Goal: Task Accomplishment & Management: Manage account settings

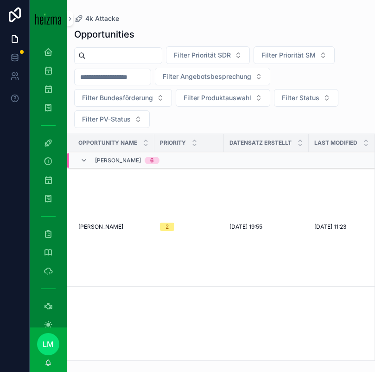
click at [129, 50] on input "scrollable content" at bounding box center [124, 55] width 76 height 13
click at [49, 86] on icon "scrollable content" at bounding box center [48, 88] width 9 height 9
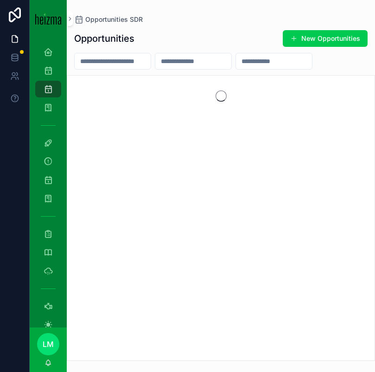
click at [113, 62] on input "scrollable content" at bounding box center [113, 61] width 76 height 13
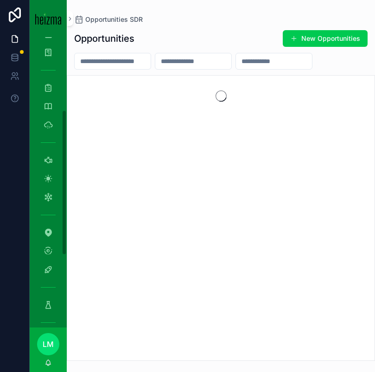
scroll to position [151, 0]
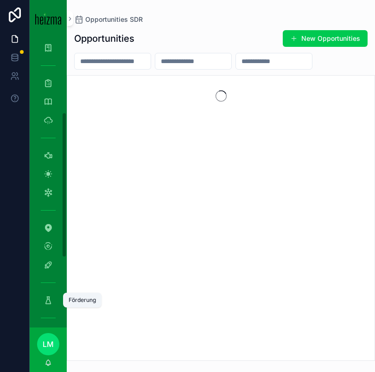
click at [51, 299] on icon "scrollable content" at bounding box center [48, 299] width 9 height 9
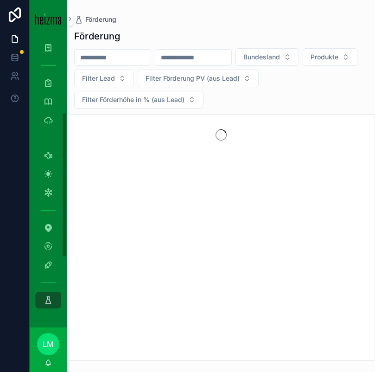
click at [103, 57] on input "scrollable content" at bounding box center [113, 57] width 76 height 13
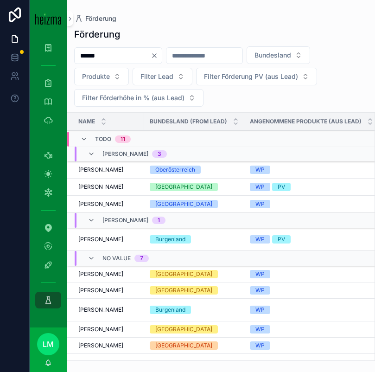
type input "******"
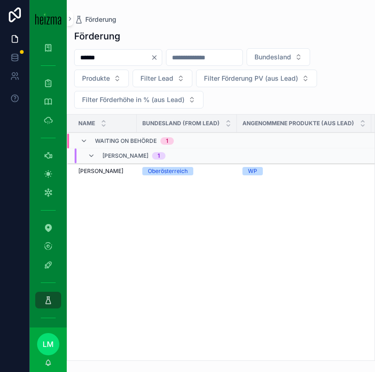
click at [101, 170] on span "Karine Esayan" at bounding box center [100, 170] width 45 height 7
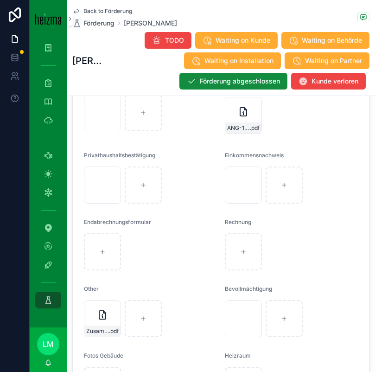
scroll to position [1654, 0]
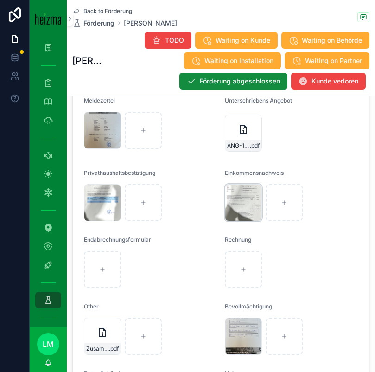
click at [230, 203] on div "IMG_6425 .png" at bounding box center [243, 202] width 37 height 37
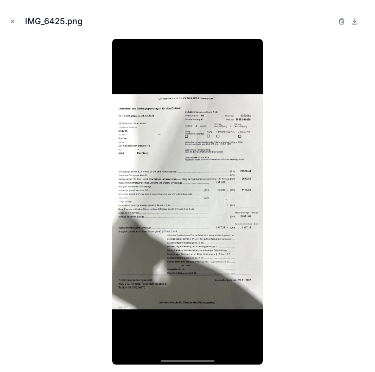
click at [67, 141] on div at bounding box center [187, 201] width 360 height 325
click at [8, 21] on button "Close modal" at bounding box center [12, 21] width 10 height 10
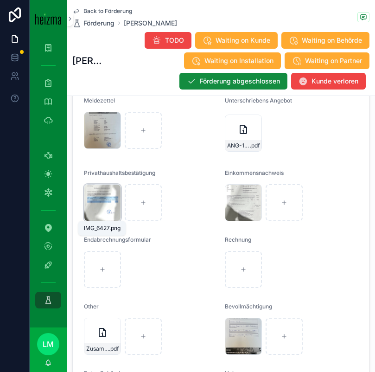
click at [0, 0] on span "IMG_6427" at bounding box center [0, 0] width 0 height 0
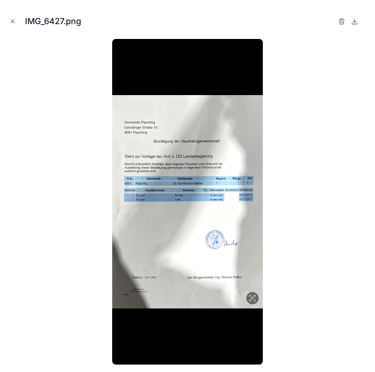
click at [13, 16] on div "IMG_6427.png" at bounding box center [187, 21] width 360 height 28
click at [13, 18] on icon "Close modal" at bounding box center [12, 21] width 6 height 6
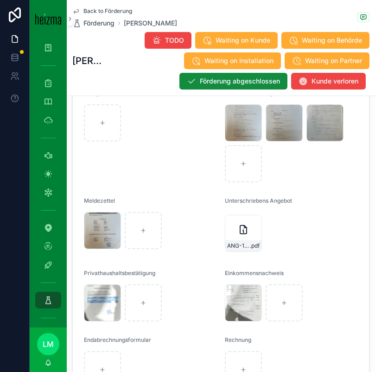
scroll to position [1557, 0]
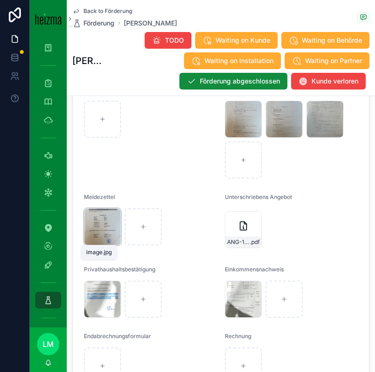
click at [0, 0] on div "image .jpg" at bounding box center [0, 0] width 0 height 0
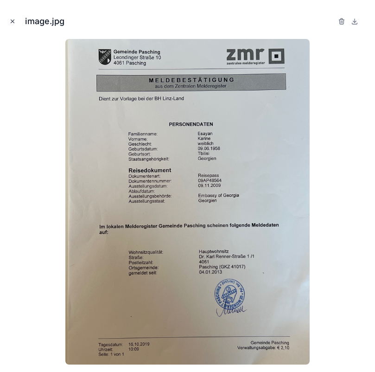
click at [12, 18] on icon "Close modal" at bounding box center [12, 21] width 6 height 6
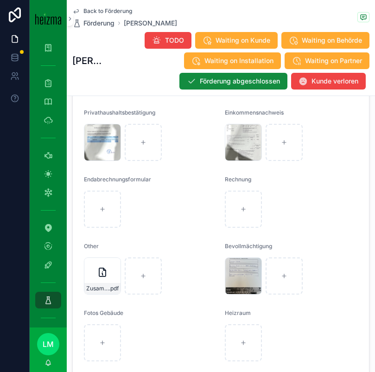
scroll to position [1736, 0]
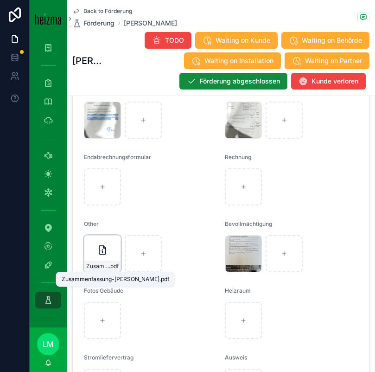
click at [98, 266] on span "Zusammenfassung-Esayan" at bounding box center [97, 265] width 23 height 7
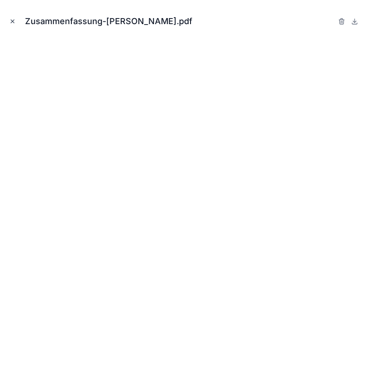
click at [10, 25] on button "Close modal" at bounding box center [12, 21] width 10 height 10
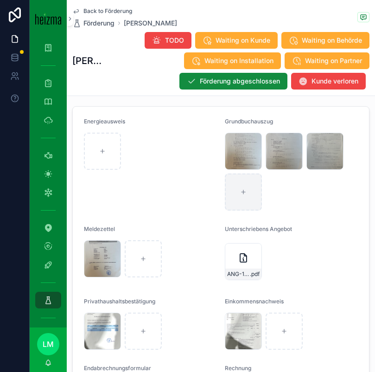
scroll to position [1518, 0]
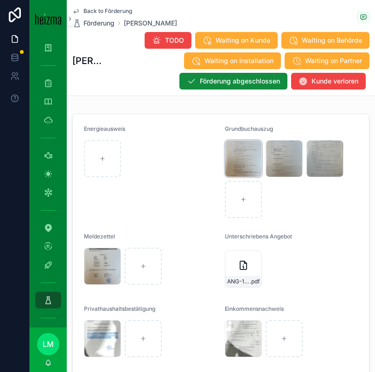
click at [0, 0] on div "image .jpg" at bounding box center [0, 0] width 0 height 0
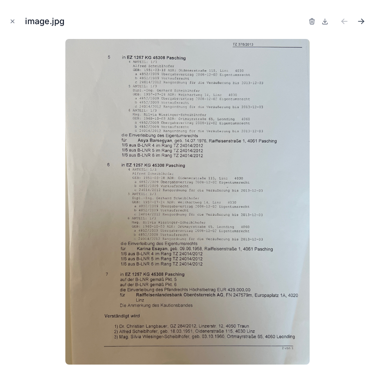
click at [360, 20] on icon "Next file" at bounding box center [360, 21] width 9 height 9
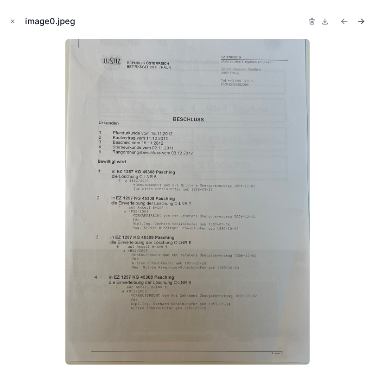
click at [362, 20] on icon "Next file" at bounding box center [362, 20] width 2 height 2
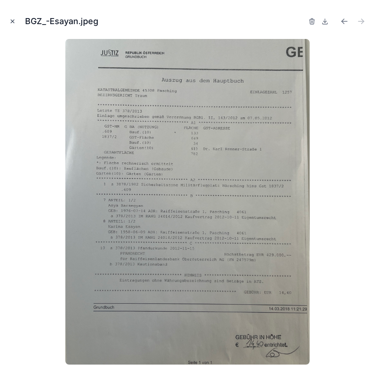
click at [15, 21] on icon "Close modal" at bounding box center [12, 21] width 6 height 6
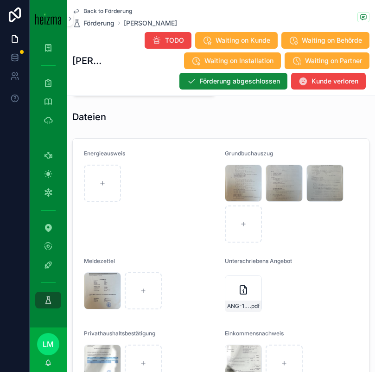
scroll to position [1490, 0]
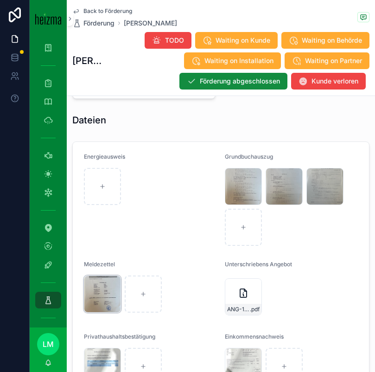
click at [107, 297] on div "image .jpg" at bounding box center [102, 293] width 37 height 37
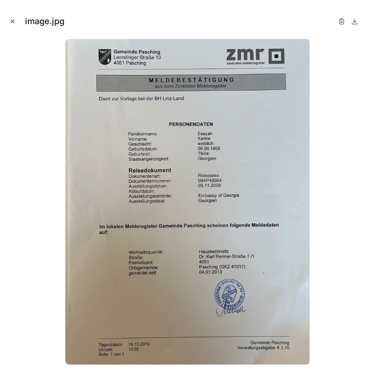
click at [12, 20] on icon "Close modal" at bounding box center [12, 21] width 3 height 3
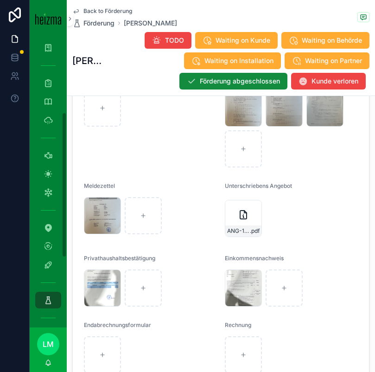
scroll to position [1588, 0]
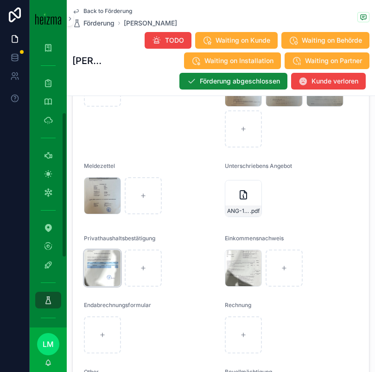
click at [0, 0] on div "IMG_6427 .png" at bounding box center [0, 0] width 0 height 0
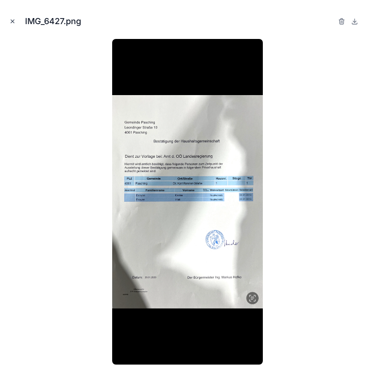
click at [8, 20] on button "Close modal" at bounding box center [12, 21] width 10 height 10
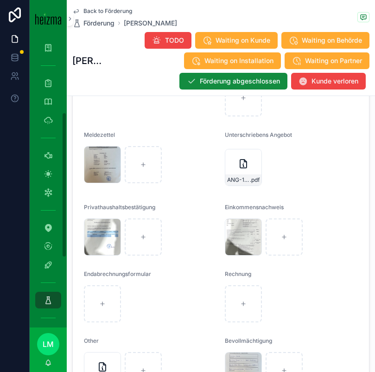
scroll to position [1625, 0]
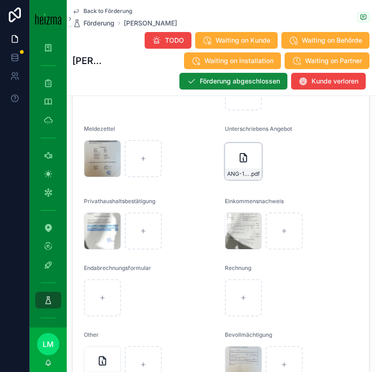
click at [249, 162] on div "ANG-11868-Barsegyan-2025-07-22-(2) .pdf" at bounding box center [243, 161] width 37 height 37
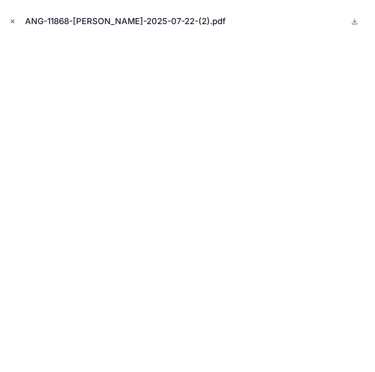
click at [12, 22] on icon "Close modal" at bounding box center [12, 21] width 6 height 6
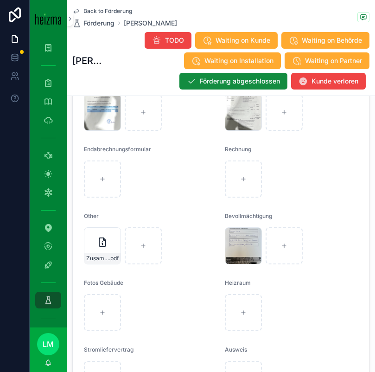
scroll to position [1794, 0]
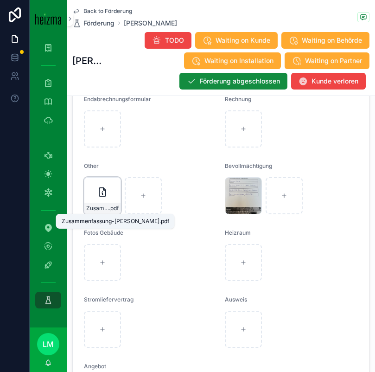
click at [98, 208] on span "Zusammenfassung-Esayan" at bounding box center [97, 207] width 23 height 7
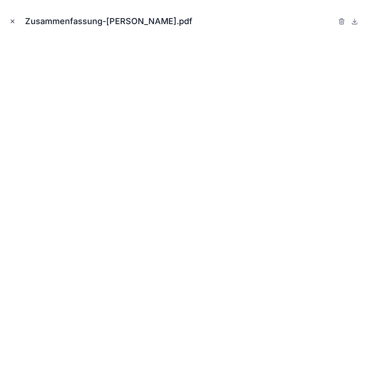
click at [13, 25] on button "Close modal" at bounding box center [12, 21] width 10 height 10
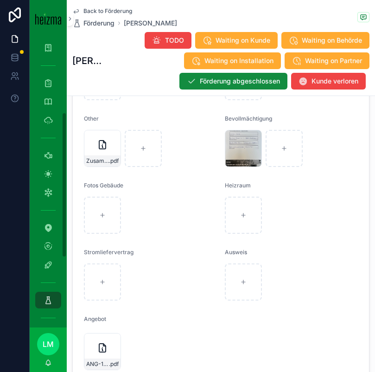
scroll to position [1917, 0]
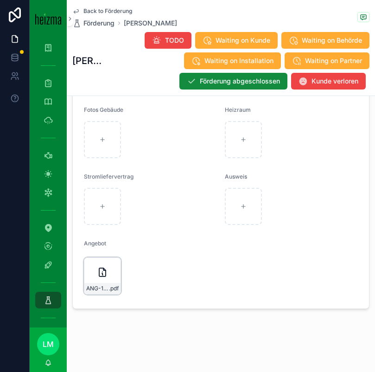
click at [112, 285] on span ".pdf" at bounding box center [114, 287] width 10 height 7
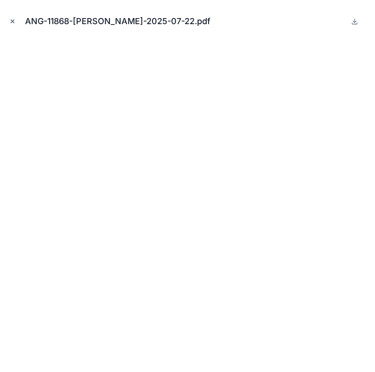
click at [12, 24] on icon "Close modal" at bounding box center [12, 21] width 6 height 6
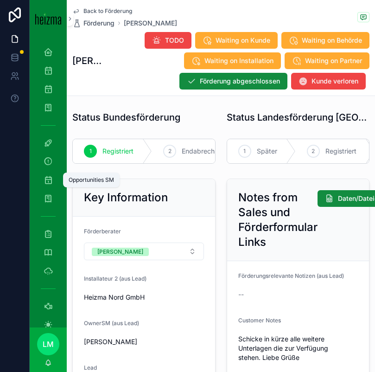
click at [50, 176] on icon "scrollable content" at bounding box center [48, 179] width 9 height 9
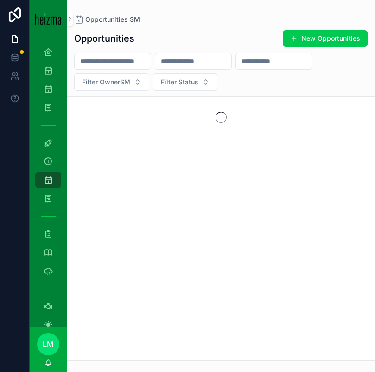
click at [107, 68] on div "scrollable content" at bounding box center [112, 61] width 77 height 17
click at [101, 61] on input "scrollable content" at bounding box center [113, 61] width 76 height 13
click at [116, 62] on input "******" at bounding box center [113, 61] width 76 height 13
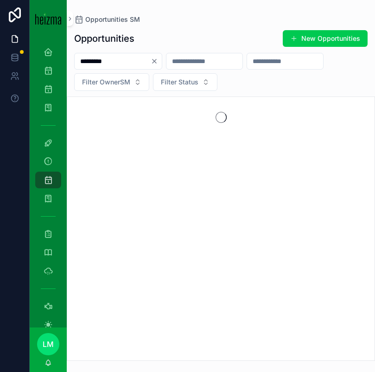
type input "*********"
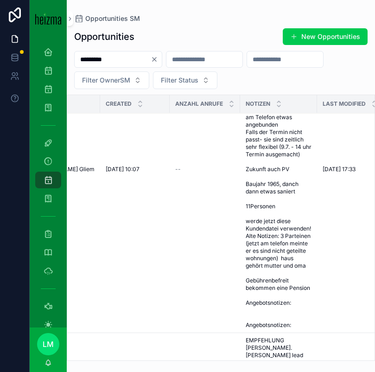
scroll to position [123, 127]
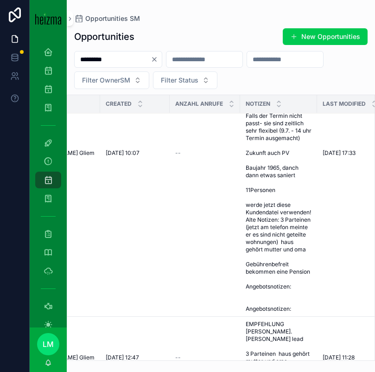
click at [261, 211] on span "LUKAS K EMPFEHLUNG. von kimran Borchashvili Für HG: Vor Ort Besichtigung Kunde …" at bounding box center [279, 153] width 66 height 319
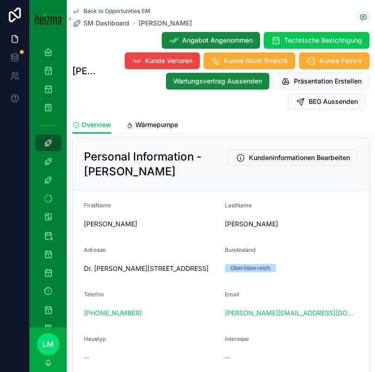
scroll to position [117, 0]
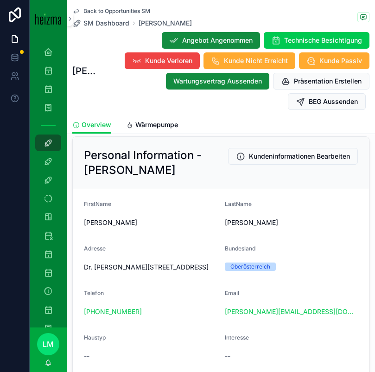
click at [134, 128] on div "Wärmepumpe" at bounding box center [152, 124] width 52 height 9
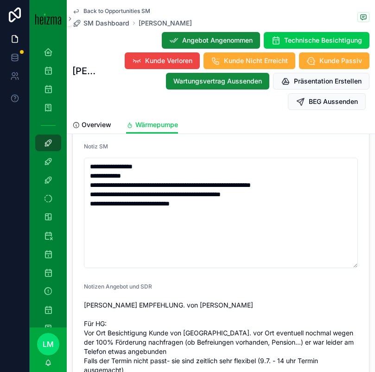
scroll to position [1088, 0]
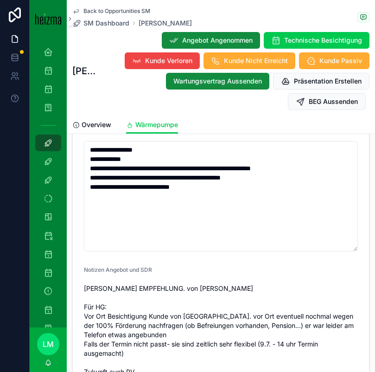
click at [83, 114] on div "Back to Opportunities SM SM Dashboard Henry Barsegyan Henry Barsegyan Angebot A…" at bounding box center [220, 58] width 297 height 116
click at [85, 118] on link "Overview" at bounding box center [91, 125] width 39 height 19
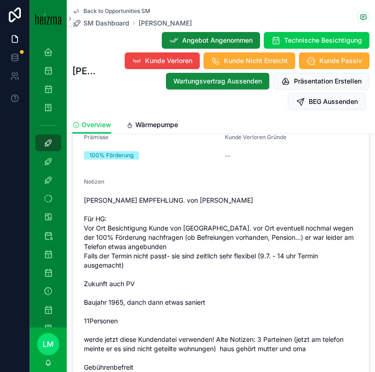
scroll to position [1120, 0]
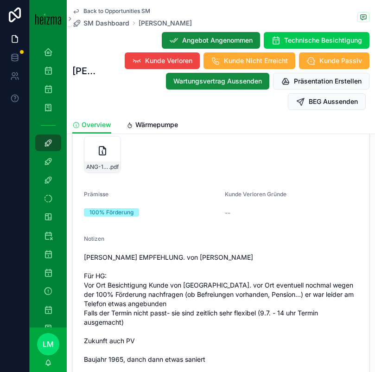
click at [138, 115] on div "Back to Opportunities SM SM Dashboard Henry Barsegyan Henry Barsegyan Angebot A…" at bounding box center [220, 58] width 297 height 116
click at [138, 128] on span "Wärmepumpe" at bounding box center [156, 124] width 43 height 9
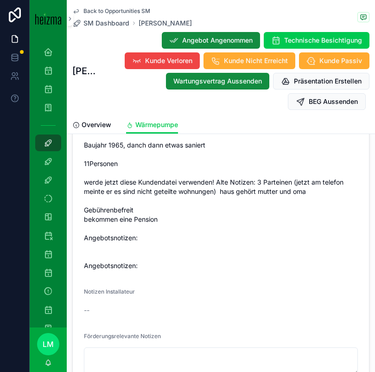
scroll to position [1227, 0]
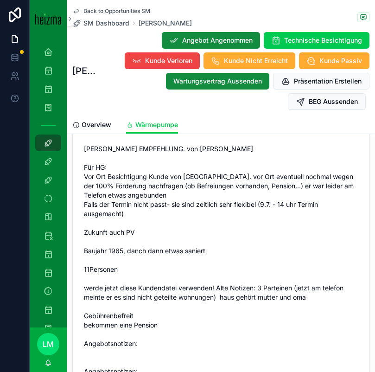
click at [93, 17] on div "Back to Opportunities SM SM Dashboard Henry Barsegyan" at bounding box center [132, 17] width 120 height 20
click at [92, 15] on div "Back to Opportunities SM SM Dashboard Henry Barsegyan" at bounding box center [132, 17] width 120 height 20
click at [92, 14] on span "Back to Opportunities SM" at bounding box center [116, 10] width 67 height 7
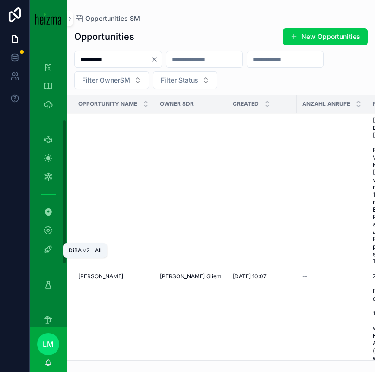
scroll to position [171, 0]
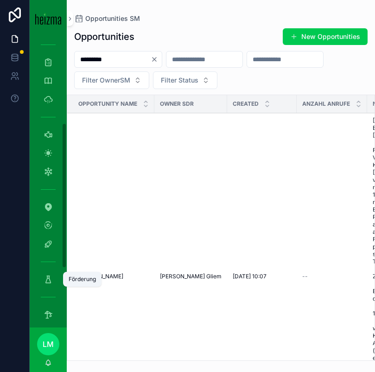
click at [46, 275] on icon "scrollable content" at bounding box center [48, 278] width 9 height 9
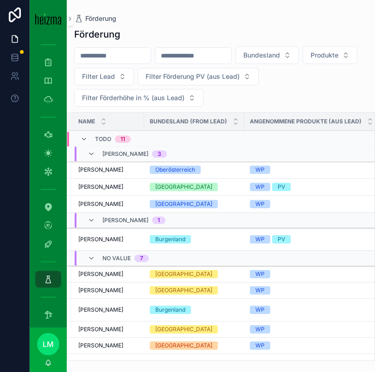
click at [102, 53] on input "scrollable content" at bounding box center [113, 55] width 76 height 13
type input "*********"
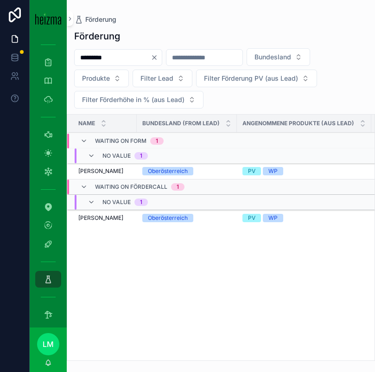
click at [115, 170] on span "Doris Benhamoud" at bounding box center [100, 170] width 45 height 7
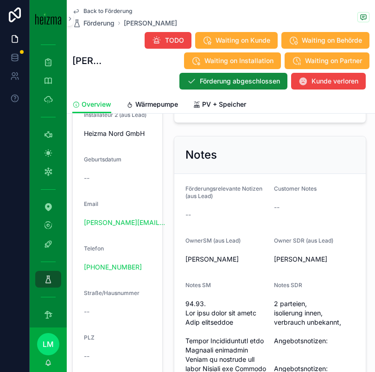
scroll to position [391, 0]
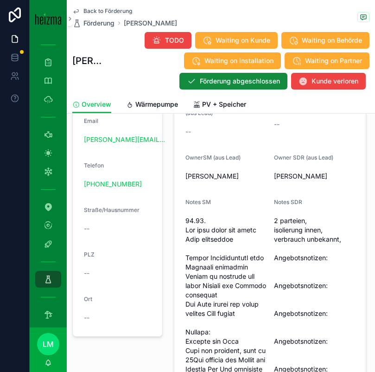
click at [155, 100] on span "Wärmepumpe" at bounding box center [156, 104] width 43 height 9
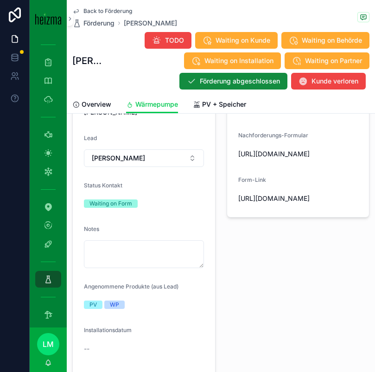
scroll to position [233, 0]
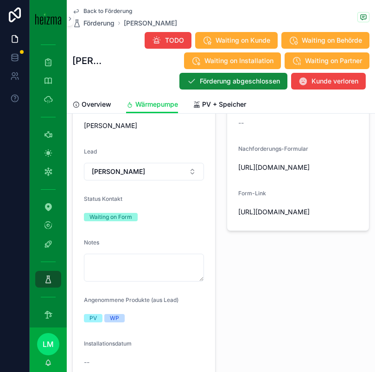
click at [265, 216] on span "https://heizma.fillout.com/t/eBNmWZwuPPus?id=recWh49xvlGMbqjxt" at bounding box center [298, 211] width 120 height 9
copy span "https://heizma.fillout.com/t/eBNmWZwuPPus?id=recWh49xvlGMbqjxt"
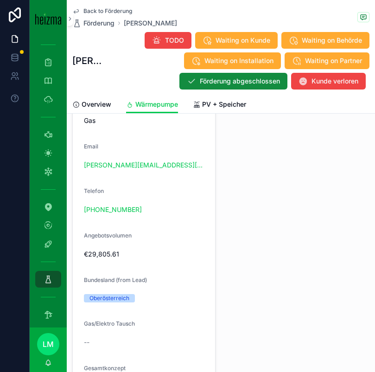
scroll to position [1035, 0]
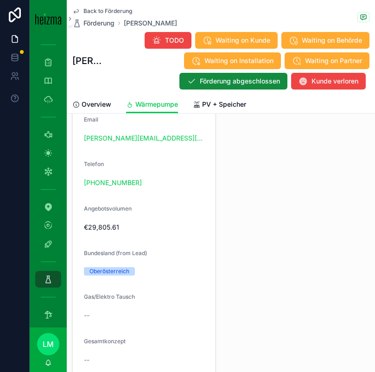
click at [113, 11] on span "Back to Förderung" at bounding box center [107, 10] width 49 height 7
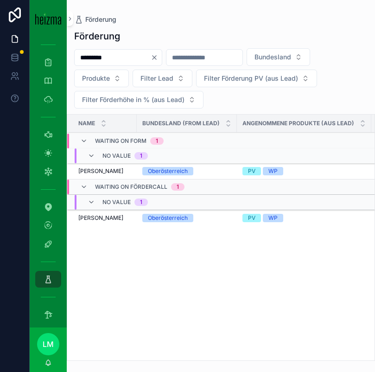
click at [109, 60] on input "*********" at bounding box center [113, 57] width 76 height 13
type input "***"
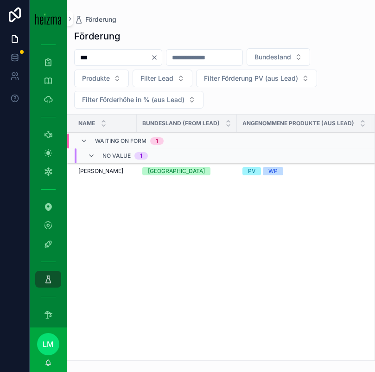
click at [109, 170] on span "Monika u Hans Peter Url" at bounding box center [100, 170] width 45 height 7
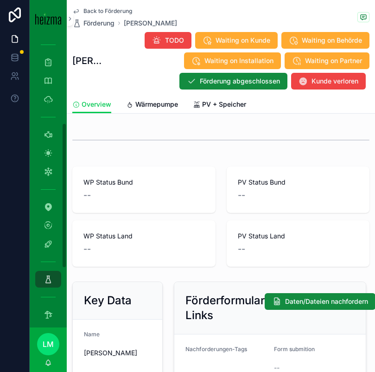
click at [159, 98] on link "Wärmepumpe" at bounding box center [152, 105] width 52 height 19
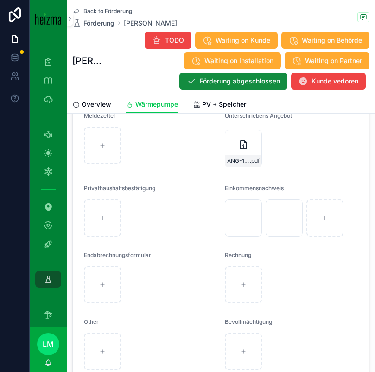
scroll to position [1527, 0]
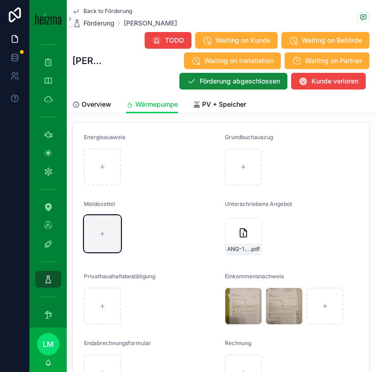
click at [108, 219] on div "scrollable content" at bounding box center [102, 233] width 37 height 37
type input "**********"
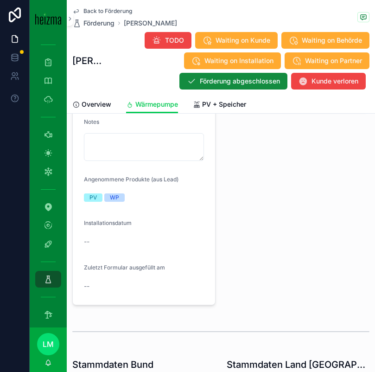
scroll to position [144, 0]
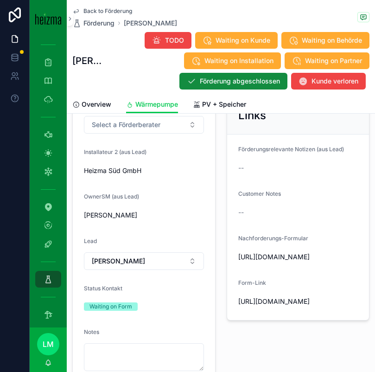
click at [270, 306] on span "https://heizma.fillout.com/t/eBNmWZwuPPus?id=rec85aCgo0RhsX2Cp" at bounding box center [298, 300] width 120 height 9
copy span "https://heizma.fillout.com/t/eBNmWZwuPPus?id=rec85aCgo0RhsX2Cp"
click at [107, 11] on span "Back to Förderung" at bounding box center [107, 10] width 49 height 7
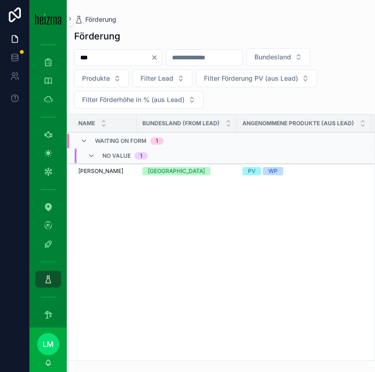
click at [104, 53] on input "***" at bounding box center [113, 57] width 76 height 13
type input "**********"
click at [102, 164] on td "Martin Mattersdorfer Martin Mattersdorfer" at bounding box center [101, 171] width 69 height 16
click at [102, 179] on div "Name Bundesland (from Lead) Angenommene Produkte (aus Lead) Bundesförderung WP …" at bounding box center [220, 237] width 307 height 246
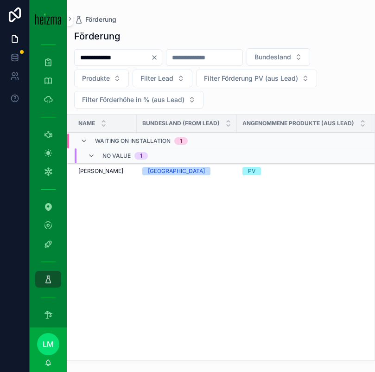
click at [101, 176] on td "Martin Mattersdorfer Martin Mattersdorfer" at bounding box center [101, 171] width 69 height 16
click at [96, 172] on span "Martin Mattersdorfer" at bounding box center [100, 170] width 45 height 7
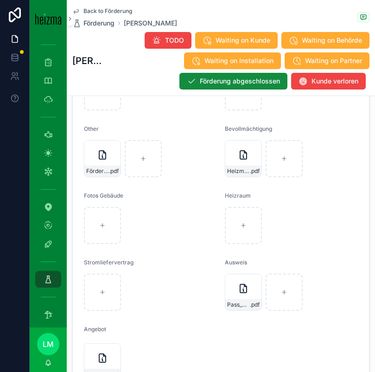
scroll to position [1783, 0]
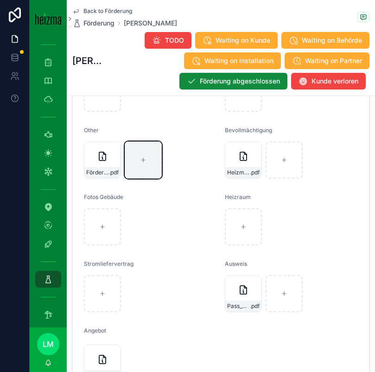
click at [136, 170] on div "scrollable content" at bounding box center [143, 159] width 37 height 37
type input "**********"
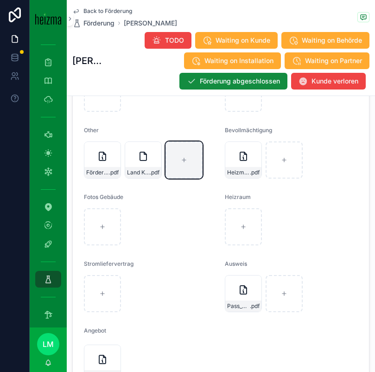
click at [188, 166] on div "scrollable content" at bounding box center [183, 159] width 37 height 37
type input "**********"
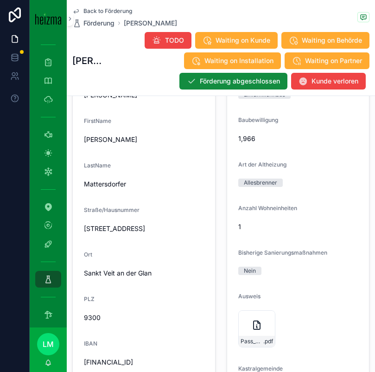
scroll to position [734, 0]
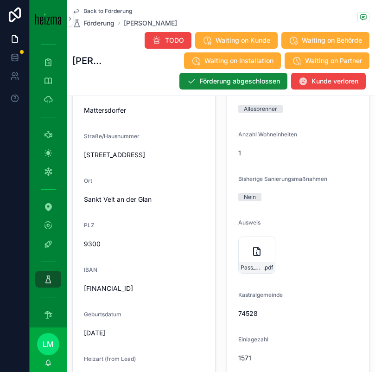
click at [125, 288] on span "AT031400091410641084" at bounding box center [144, 287] width 120 height 9
copy span "AT031400091410641084"
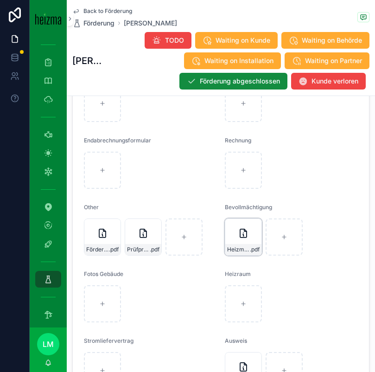
scroll to position [1714, 0]
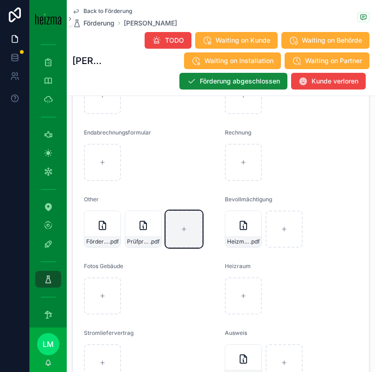
click at [182, 237] on div "scrollable content" at bounding box center [183, 228] width 37 height 37
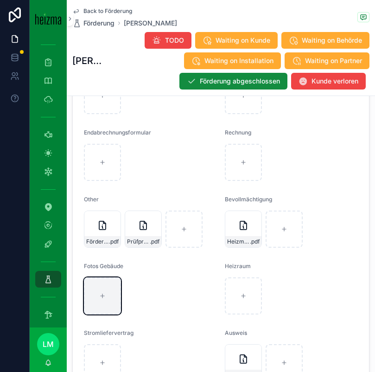
click at [120, 292] on div "scrollable content" at bounding box center [102, 295] width 37 height 37
type input "**********"
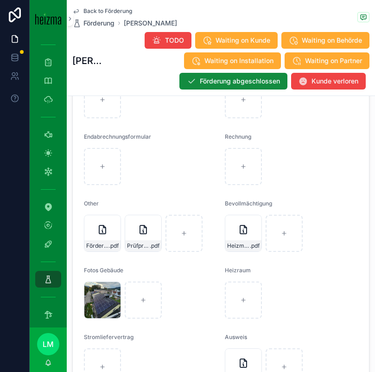
scroll to position [1687, 0]
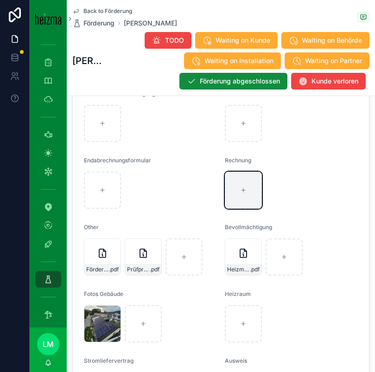
click at [229, 191] on div "scrollable content" at bounding box center [243, 189] width 37 height 37
type input "**********"
click at [238, 191] on icon "scrollable content" at bounding box center [243, 186] width 11 height 11
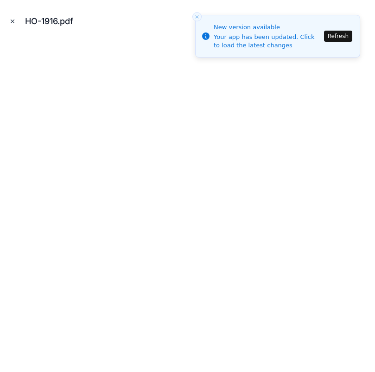
click at [14, 19] on icon "Close modal" at bounding box center [12, 21] width 6 height 6
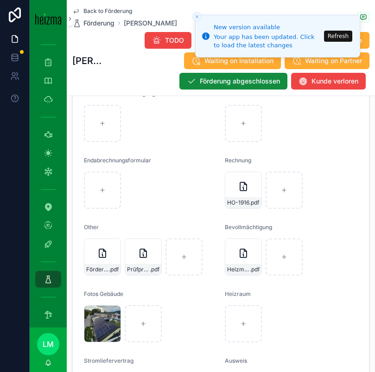
click at [107, 13] on span "Back to Förderung" at bounding box center [107, 10] width 49 height 7
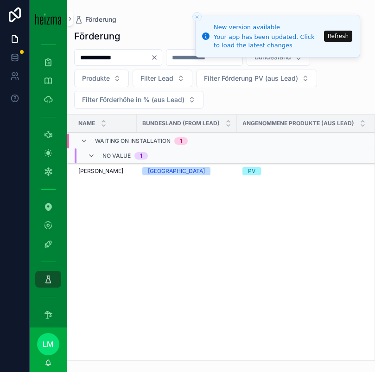
click at [109, 59] on input "**********" at bounding box center [113, 57] width 76 height 13
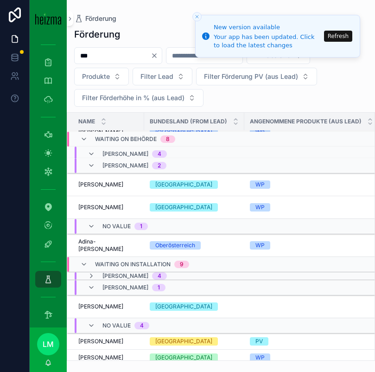
scroll to position [0, 5]
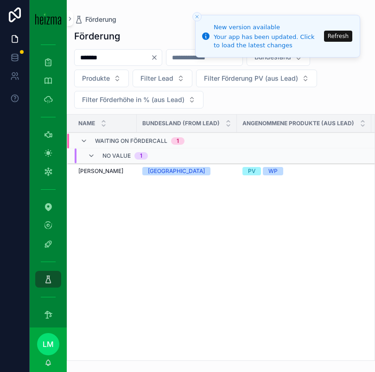
type input "*******"
click at [118, 171] on span "Claudio Di Bernardo" at bounding box center [100, 170] width 45 height 7
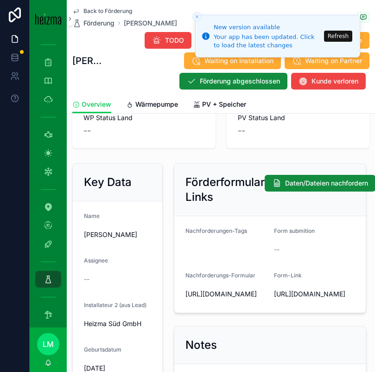
scroll to position [131, 0]
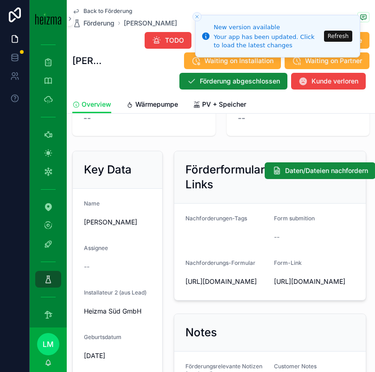
click at [156, 104] on span "Wärmepumpe" at bounding box center [156, 104] width 43 height 9
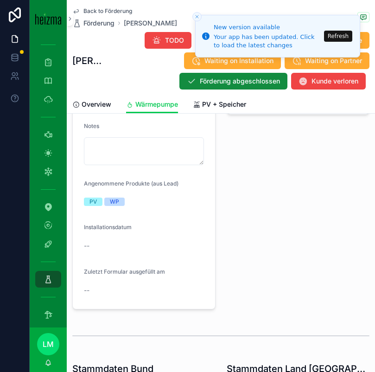
scroll to position [302, 0]
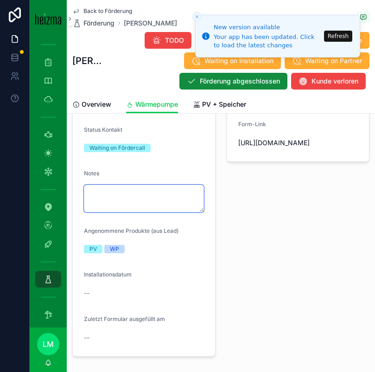
click at [112, 204] on textarea "scrollable content" at bounding box center [144, 198] width 120 height 28
paste textarea "**********"
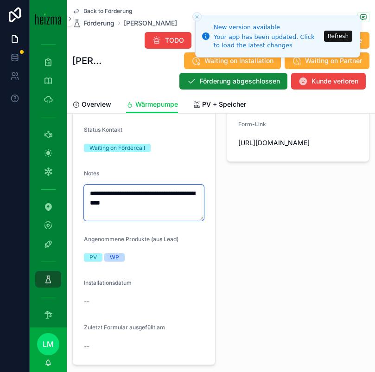
type textarea "**********"
click at [176, 342] on div "--" at bounding box center [144, 345] width 120 height 9
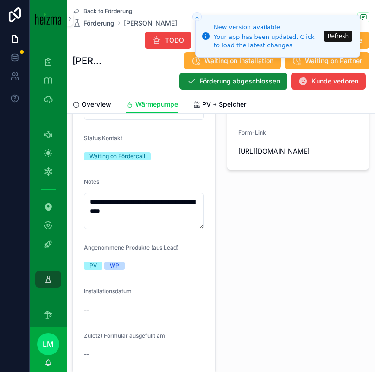
scroll to position [292, 0]
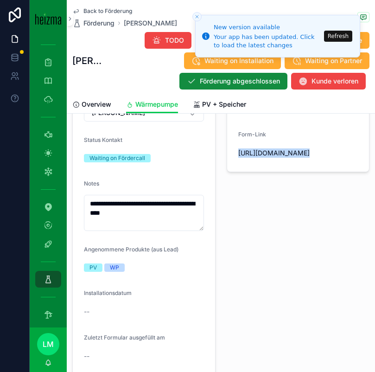
click at [266, 157] on span "https://heizma.fillout.com/t/eBNmWZwuPPus?id=recMrIuun3T9F15Zm" at bounding box center [298, 152] width 120 height 9
click at [107, 16] on div "Back to Förderung Förderung Claudio Di Bernardo" at bounding box center [124, 17] width 105 height 20
click at [102, 11] on span "Back to Förderung" at bounding box center [107, 10] width 49 height 7
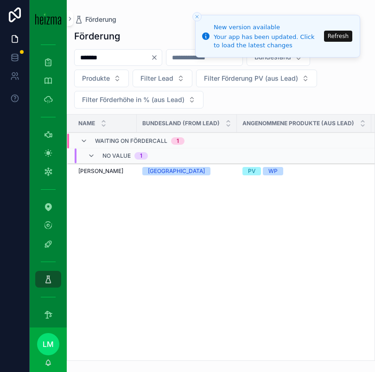
click at [101, 61] on input "*******" at bounding box center [113, 57] width 76 height 13
type input "******"
click at [88, 173] on span "Martin Mattersdorfer" at bounding box center [100, 170] width 45 height 7
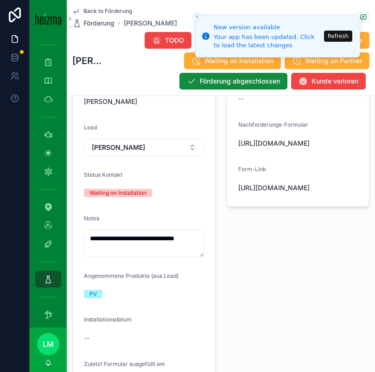
scroll to position [242, 0]
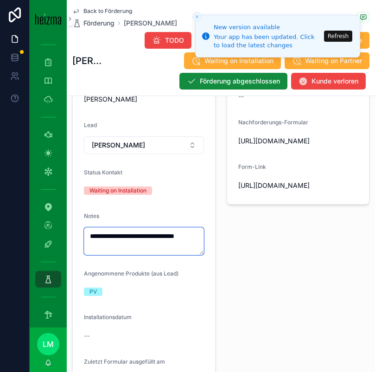
click at [132, 233] on textarea "**********" at bounding box center [144, 241] width 120 height 28
click at [131, 239] on textarea "**********" at bounding box center [144, 241] width 120 height 28
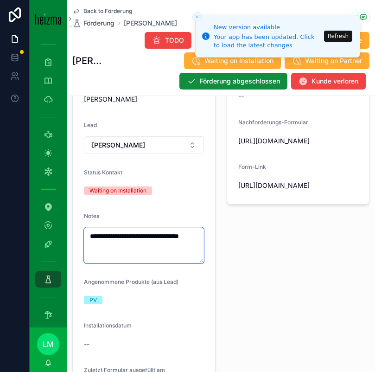
scroll to position [0, 0]
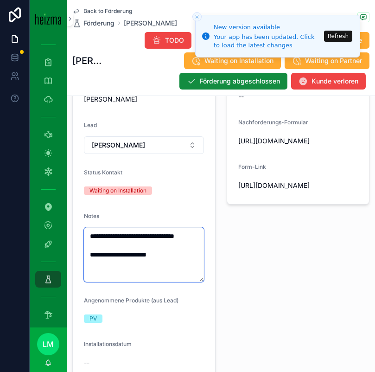
type textarea "**********"
click at [277, 273] on div "Notes from Sales und Förderformular Links Daten/Dateien nachfordern Förderungsr…" at bounding box center [298, 180] width 154 height 497
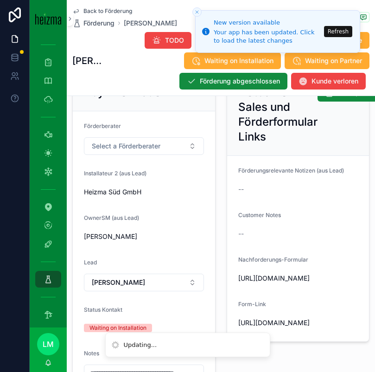
click at [334, 35] on button "Refresh" at bounding box center [338, 31] width 28 height 11
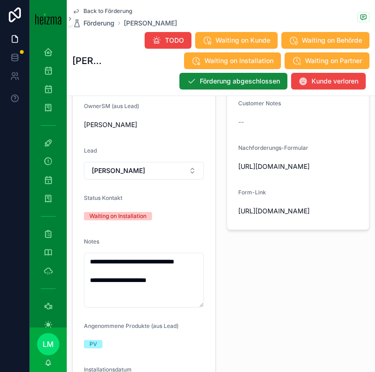
scroll to position [217, 0]
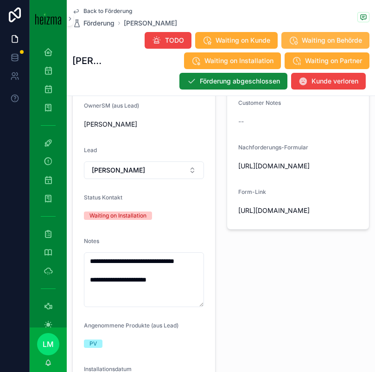
click at [293, 42] on icon "scrollable content" at bounding box center [293, 40] width 9 height 9
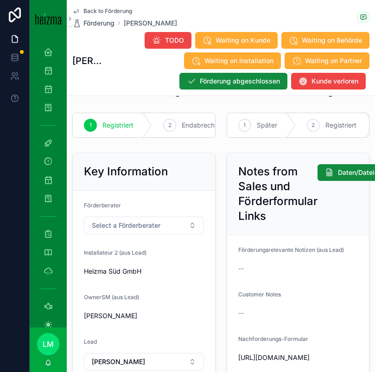
scroll to position [0, 0]
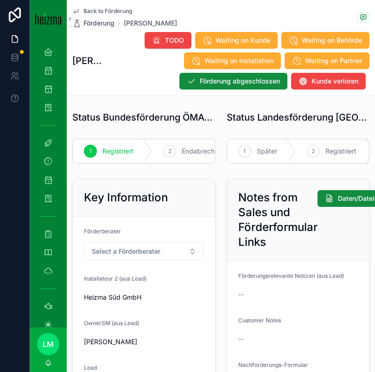
click at [195, 158] on div "2 Endabrechnung" at bounding box center [200, 151] width 96 height 24
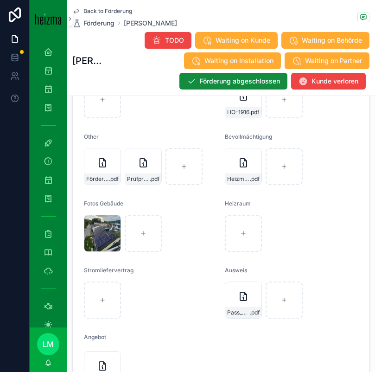
scroll to position [1794, 0]
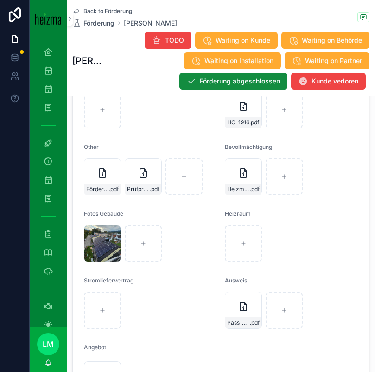
click at [276, 198] on form "Energieausweis Grundbuchauszug Meldezettel Unterschriebens Angebot -- Privathau…" at bounding box center [221, 138] width 296 height 547
click at [277, 129] on form "Energieausweis Grundbuchauszug Meldezettel Unterschriebens Angebot -- Privathau…" at bounding box center [221, 138] width 296 height 547
click at [274, 119] on div "scrollable content" at bounding box center [283, 109] width 37 height 37
type input "**********"
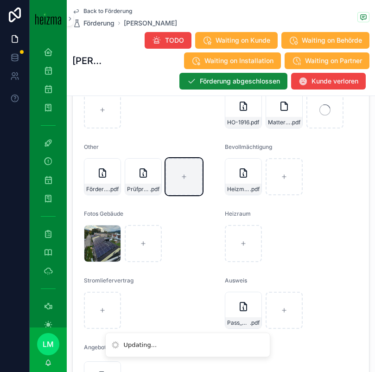
click at [181, 175] on icon "scrollable content" at bounding box center [184, 176] width 6 height 6
type input "**********"
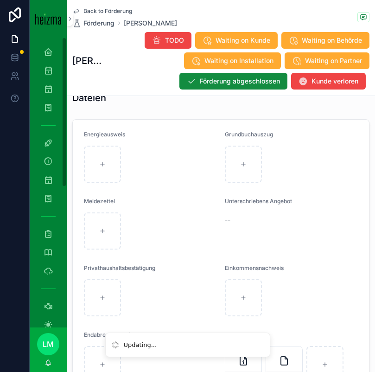
scroll to position [0, 0]
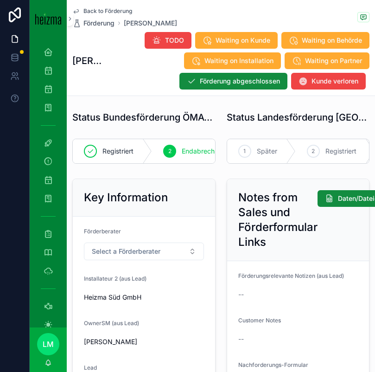
click at [92, 12] on span "Back to Förderung" at bounding box center [107, 10] width 49 height 7
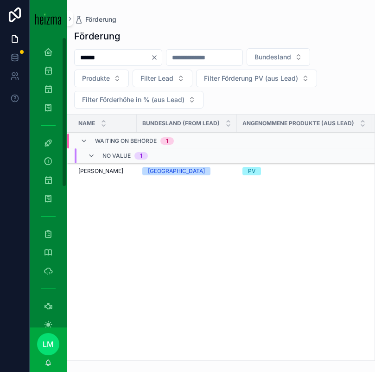
click at [84, 61] on input "******" at bounding box center [113, 57] width 76 height 13
type input "*******"
click at [111, 168] on span "Domenico Radesca" at bounding box center [100, 170] width 45 height 7
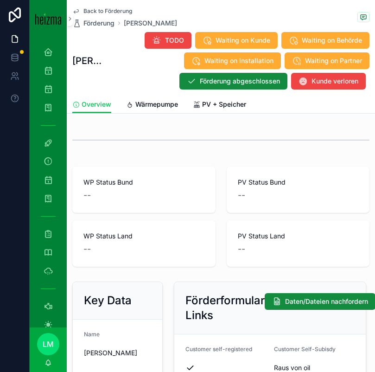
click at [144, 103] on span "Wärmepumpe" at bounding box center [156, 104] width 43 height 9
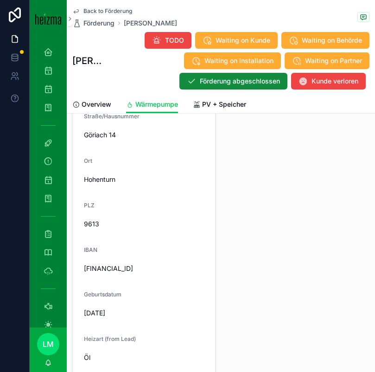
scroll to position [784, 0]
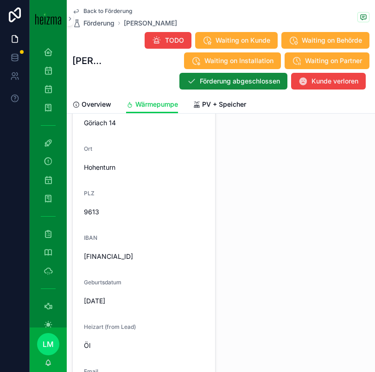
click at [109, 297] on span "07/11/1968" at bounding box center [144, 300] width 120 height 9
copy span "07/11/1968"
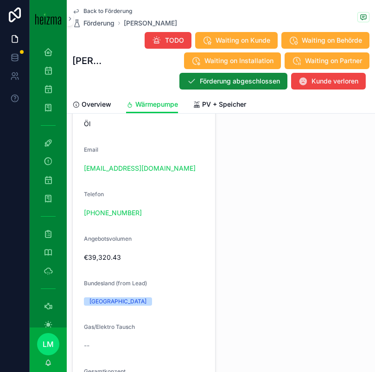
scroll to position [1006, 0]
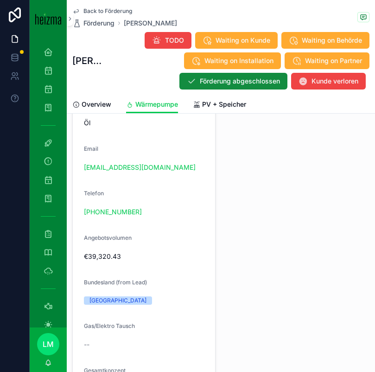
click at [184, 169] on div "dimenicoradesca@gmail.com" at bounding box center [144, 167] width 120 height 9
copy link "dimenicoradesca@gmail.com"
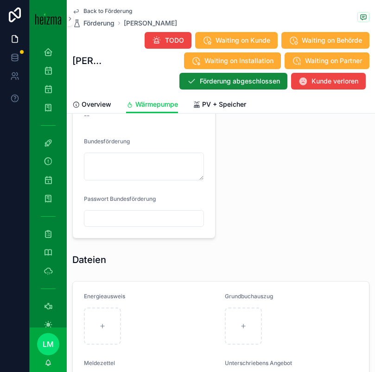
scroll to position [1513, 0]
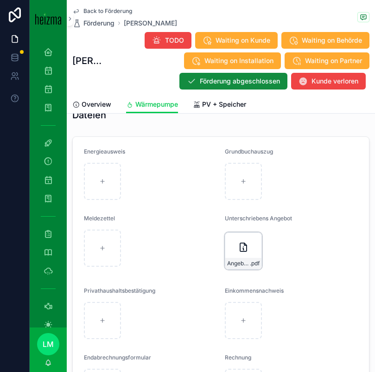
click at [246, 254] on div "Angebot_Radesca_WP_final_SIG .pdf" at bounding box center [243, 250] width 37 height 37
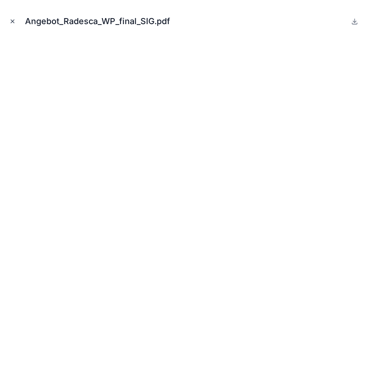
click at [15, 22] on icon "Close modal" at bounding box center [12, 21] width 6 height 6
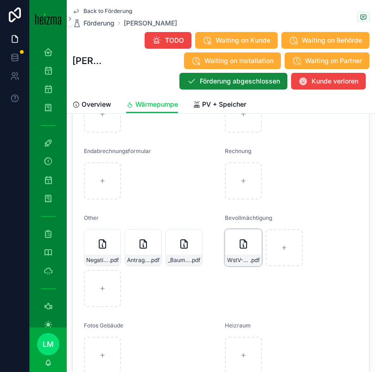
scroll to position [1934, 0]
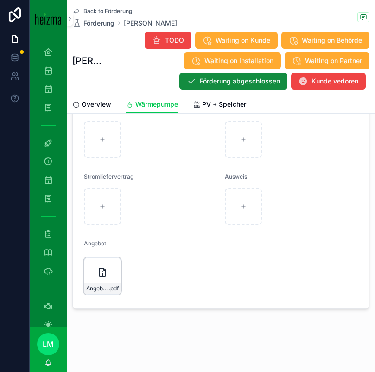
click at [111, 289] on span ".pdf" at bounding box center [114, 287] width 10 height 7
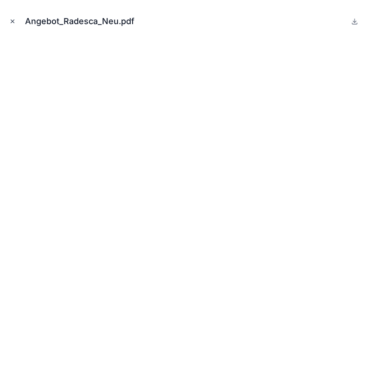
click at [10, 23] on icon "Close modal" at bounding box center [12, 21] width 6 height 6
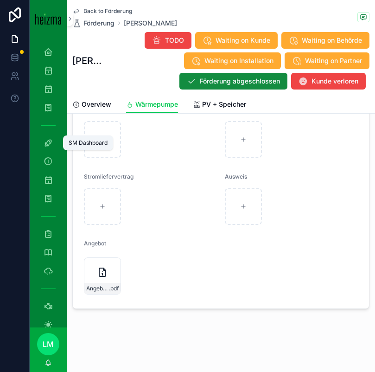
click at [44, 142] on icon "scrollable content" at bounding box center [48, 142] width 9 height 9
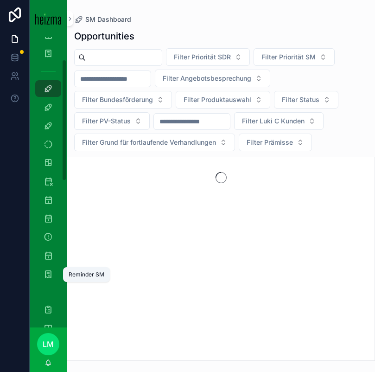
scroll to position [56, 0]
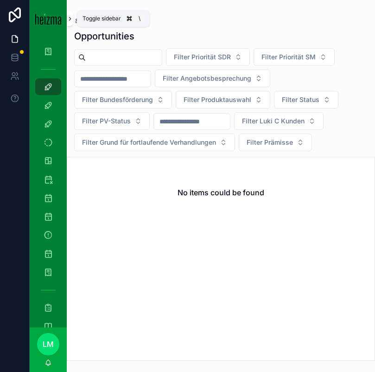
click at [71, 17] on icon "scrollable content" at bounding box center [70, 18] width 6 height 7
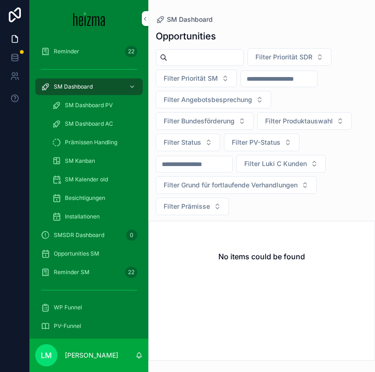
click at [82, 255] on span "Opportunities SM" at bounding box center [76, 253] width 45 height 7
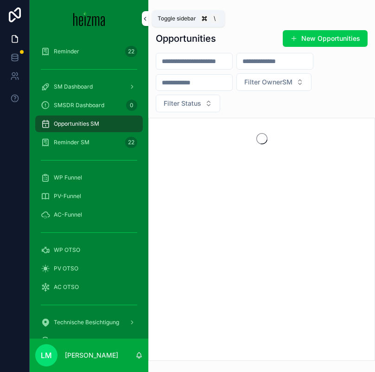
click at [144, 14] on button "scrollable content" at bounding box center [145, 18] width 6 height 15
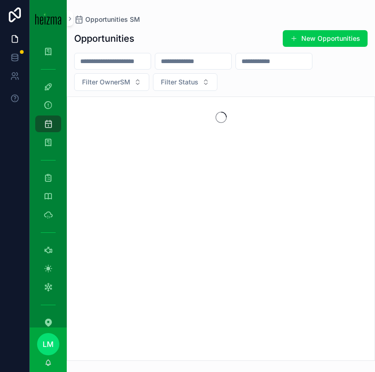
click at [100, 65] on input "scrollable content" at bounding box center [113, 61] width 76 height 13
type input "*******"
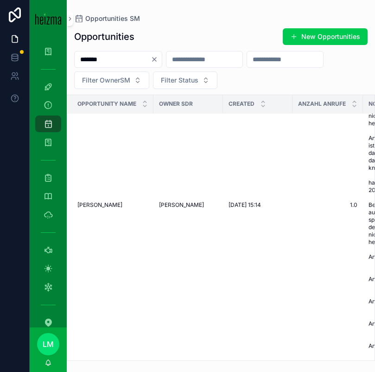
scroll to position [169, 1]
click at [107, 201] on span "Domenico Radesca" at bounding box center [99, 203] width 45 height 7
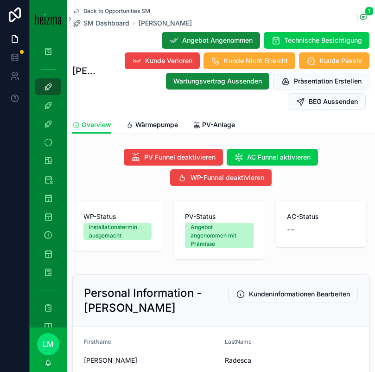
click at [210, 124] on span "PV-Anlage" at bounding box center [218, 124] width 33 height 9
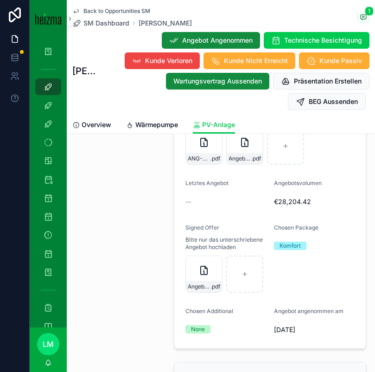
scroll to position [1430, 0]
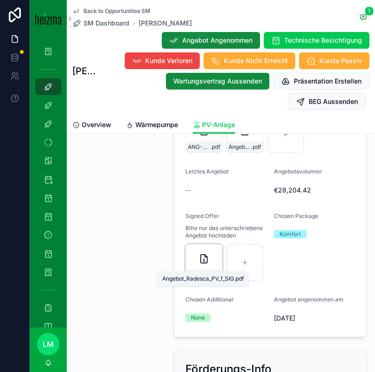
click at [199, 271] on span "Angebot_Radesca_PV_f_SIG" at bounding box center [199, 274] width 23 height 7
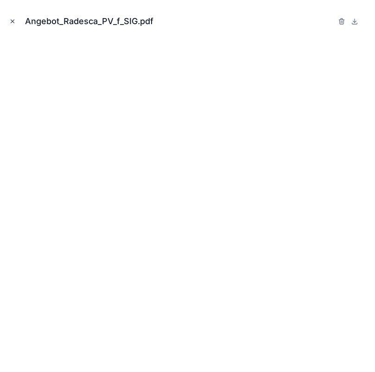
click at [12, 23] on icon "Close modal" at bounding box center [12, 21] width 6 height 6
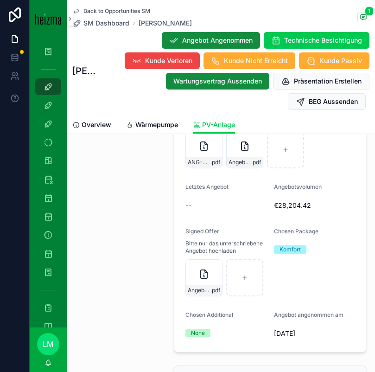
scroll to position [1413, 0]
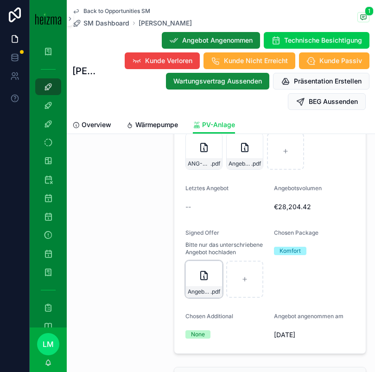
click at [211, 270] on div "Angebot_Radesca_PV_f_SIG .pdf" at bounding box center [203, 278] width 37 height 37
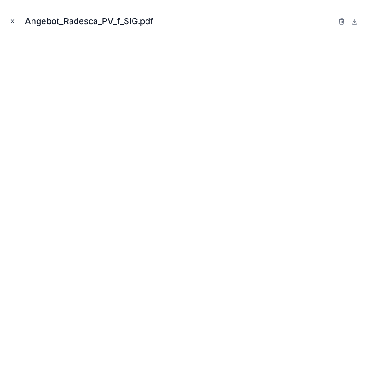
click at [15, 24] on button "Close modal" at bounding box center [12, 21] width 10 height 10
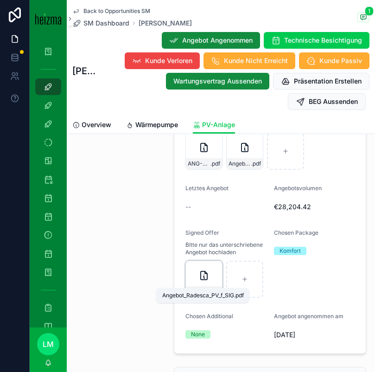
click at [194, 288] on span "Angebot_Radesca_PV_f_SIG" at bounding box center [199, 291] width 23 height 7
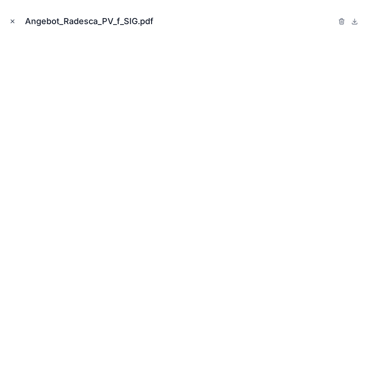
click at [14, 22] on icon "Close modal" at bounding box center [12, 21] width 3 height 3
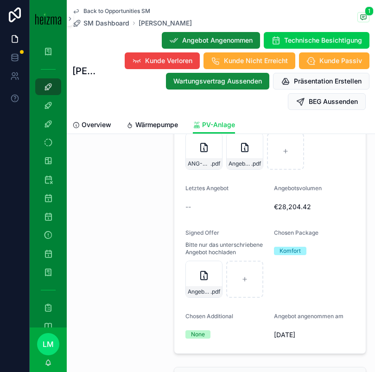
click at [116, 5] on div "Back to Opportunities SM SM Dashboard Domenico Radesca 1 Domenico Radesca Angeb…" at bounding box center [220, 58] width 297 height 116
click at [115, 13] on span "Back to Opportunities SM" at bounding box center [116, 10] width 67 height 7
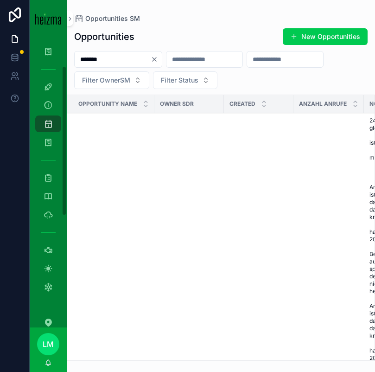
click at [114, 60] on input "*******" at bounding box center [113, 59] width 76 height 13
type input "*********"
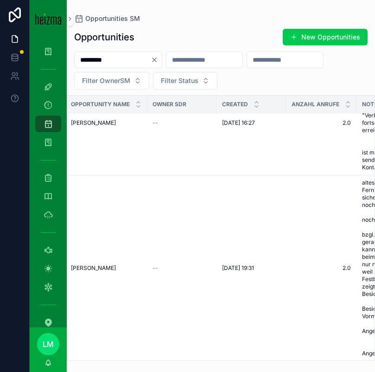
scroll to position [65, 0]
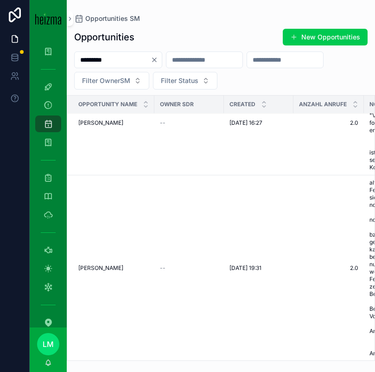
click at [101, 265] on span "Birgit Klugmaier" at bounding box center [100, 267] width 45 height 7
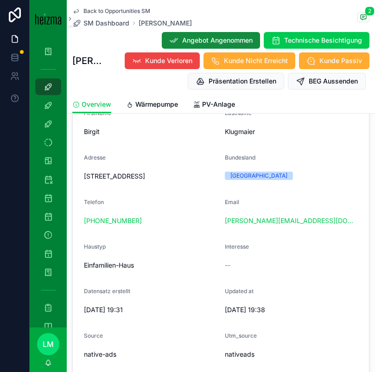
scroll to position [207, 0]
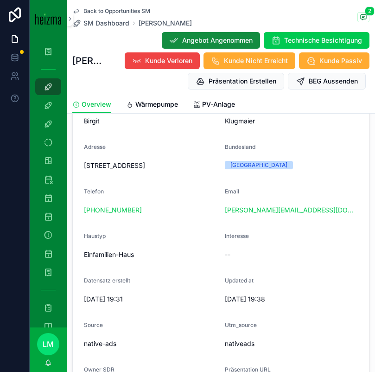
click at [112, 11] on span "Back to Opportunities SM" at bounding box center [116, 10] width 67 height 7
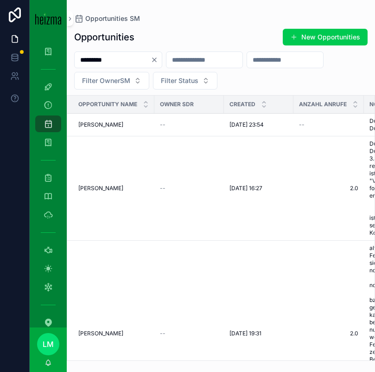
click at [158, 61] on icon "Clear" at bounding box center [154, 59] width 7 height 7
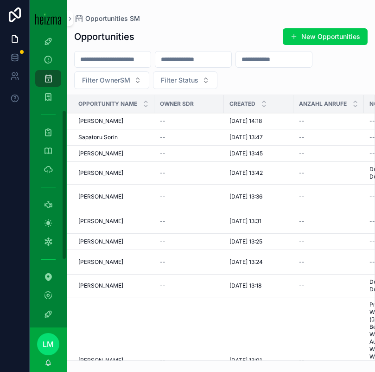
scroll to position [183, 0]
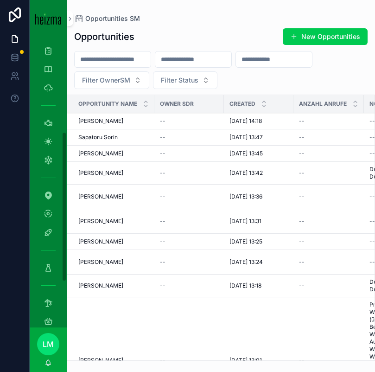
click at [54, 265] on div "Förderung" at bounding box center [48, 267] width 15 height 15
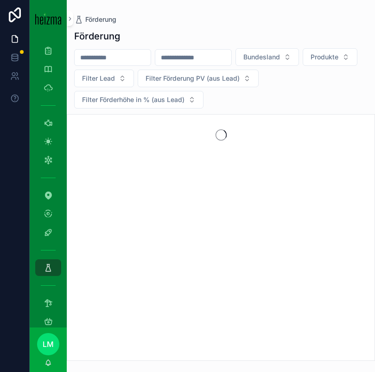
click at [88, 56] on input "scrollable content" at bounding box center [113, 57] width 76 height 13
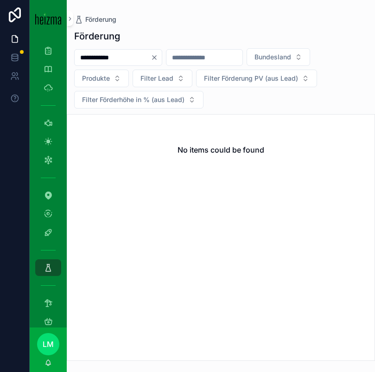
click at [107, 51] on input "**********" at bounding box center [113, 57] width 76 height 13
click at [105, 56] on input "**********" at bounding box center [113, 57] width 76 height 13
type input "*"
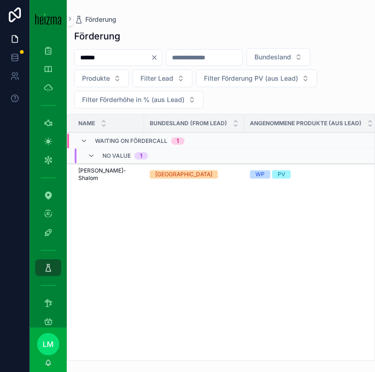
type input "******"
click at [107, 184] on td "Kitty Reichman-Shalom Kitty Reichman-Shalom" at bounding box center [105, 174] width 77 height 23
click at [104, 176] on span "Kitty Reichman-Shalom" at bounding box center [108, 174] width 60 height 15
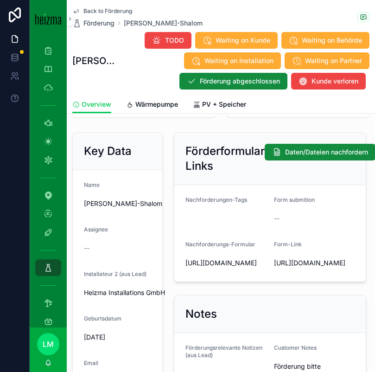
scroll to position [194, 0]
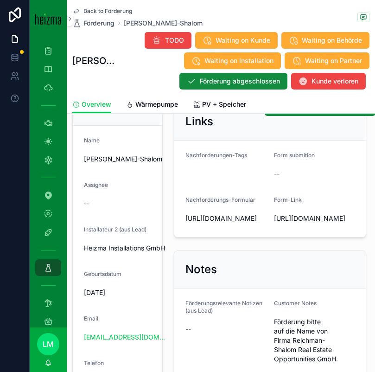
click at [156, 109] on link "Wärmepumpe" at bounding box center [152, 105] width 52 height 19
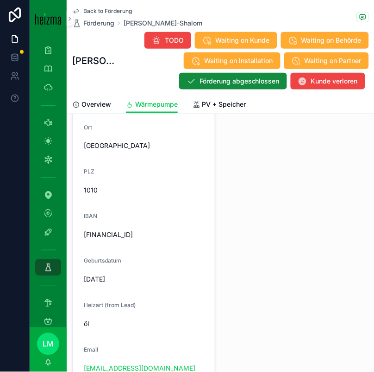
scroll to position [807, 0]
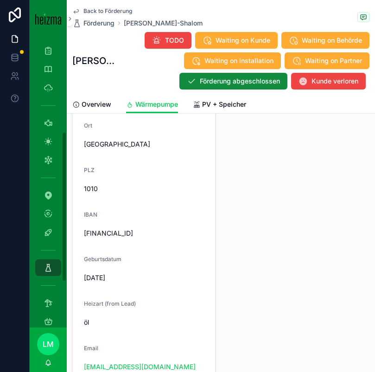
click at [139, 230] on span "AT034300040398577003" at bounding box center [144, 232] width 120 height 9
copy span "AT034300040398577003"
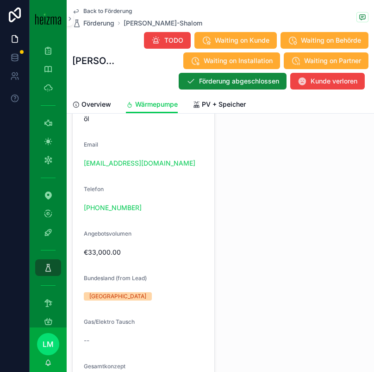
scroll to position [1013, 0]
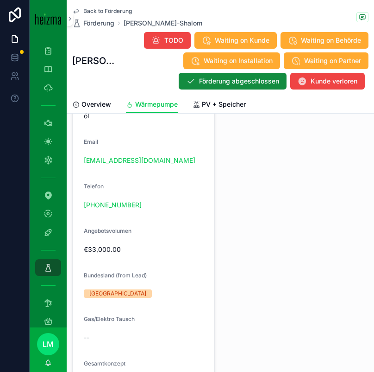
click at [103, 9] on span "Back to Förderung" at bounding box center [107, 10] width 49 height 7
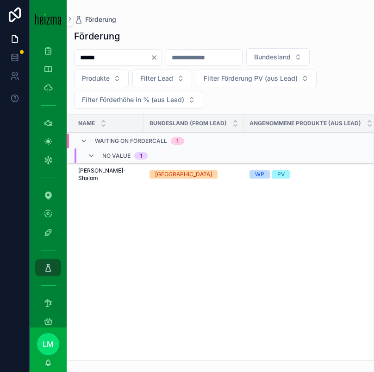
click at [98, 53] on input "******" at bounding box center [113, 57] width 76 height 13
type input "********"
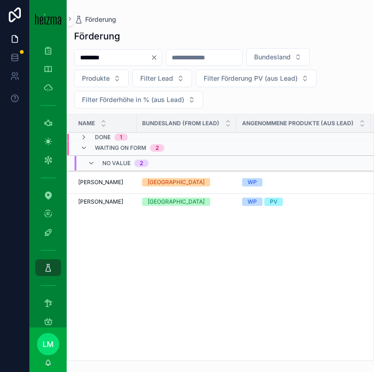
click at [98, 198] on span "Gerlinde Lisec" at bounding box center [100, 201] width 45 height 7
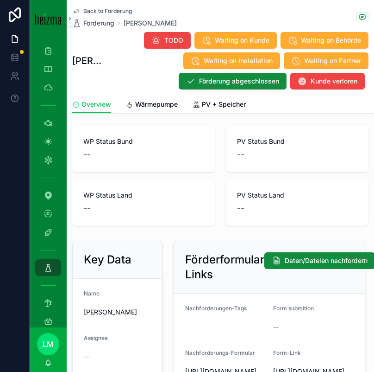
scroll to position [45, 0]
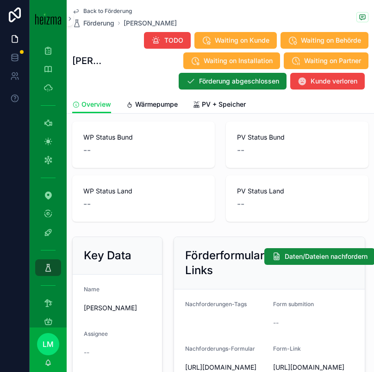
click at [138, 112] on link "Wärmepumpe" at bounding box center [152, 105] width 52 height 19
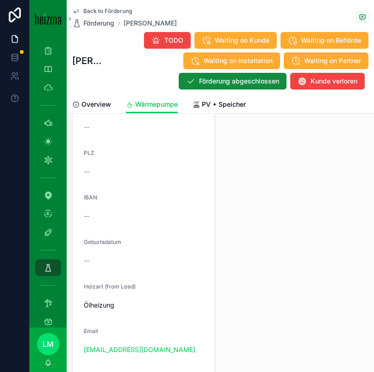
scroll to position [846, 0]
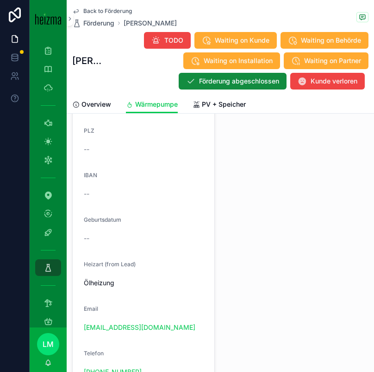
click at [164, 325] on div "l.gerlinde@gmail.com" at bounding box center [144, 326] width 120 height 9
copy link "l.gerlinde@gmail.com"
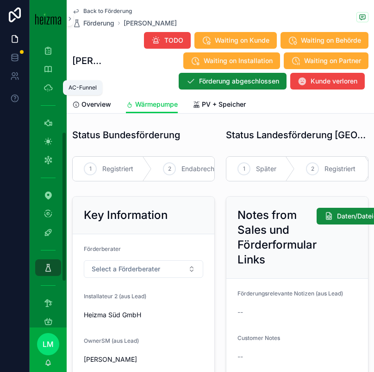
scroll to position [0, 0]
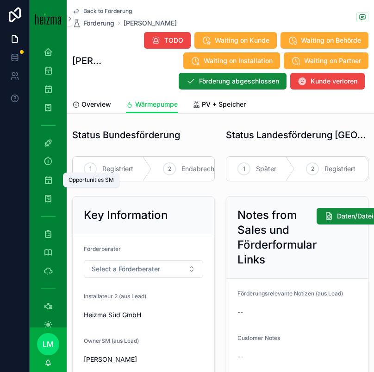
click at [50, 179] on icon "scrollable content" at bounding box center [48, 179] width 9 height 9
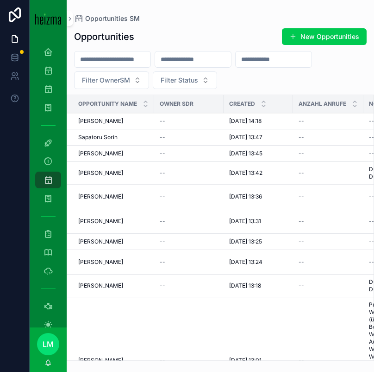
click at [112, 56] on input "scrollable content" at bounding box center [113, 59] width 76 height 13
type input "*****"
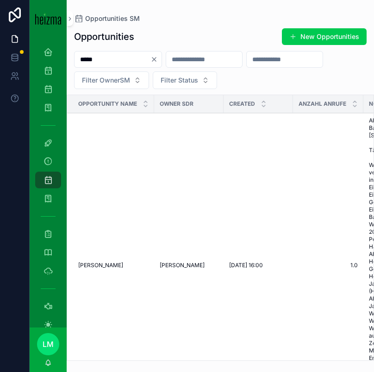
click at [167, 273] on td "[PERSON_NAME]" at bounding box center [188, 265] width 69 height 304
click at [168, 268] on span "[PERSON_NAME]" at bounding box center [182, 264] width 45 height 7
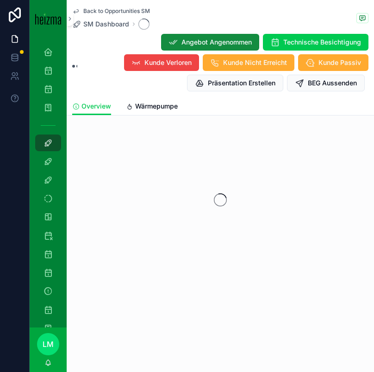
click at [168, 268] on div "scrollable content" at bounding box center [221, 199] width 308 height 146
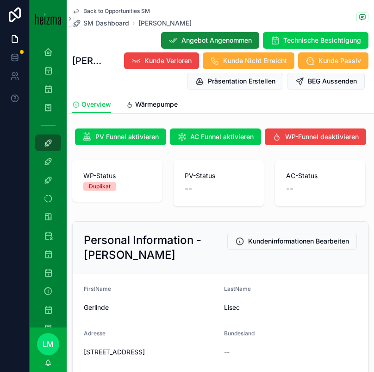
click at [120, 9] on span "Back to Opportunities SM" at bounding box center [116, 10] width 67 height 7
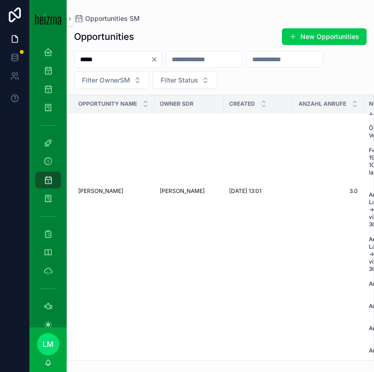
scroll to position [487, 0]
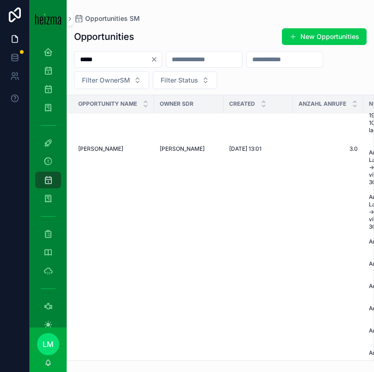
click at [95, 147] on span "Gerlinde Lisec" at bounding box center [100, 148] width 45 height 7
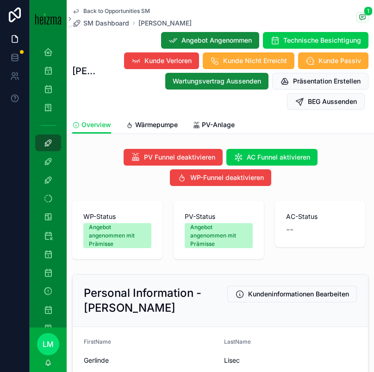
click at [201, 120] on link "PV-Anlage" at bounding box center [214, 125] width 42 height 19
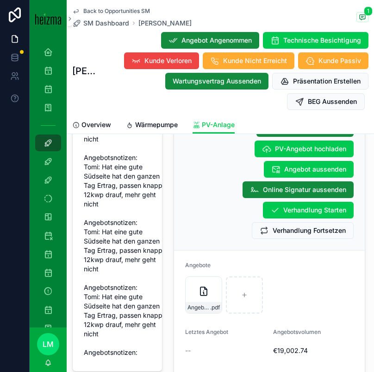
scroll to position [1232, 0]
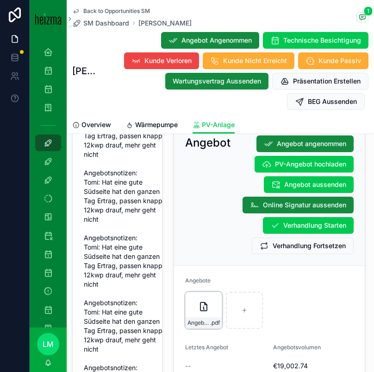
click at [205, 305] on div "Angebot_Lisec_Ömag .pdf" at bounding box center [203, 309] width 37 height 37
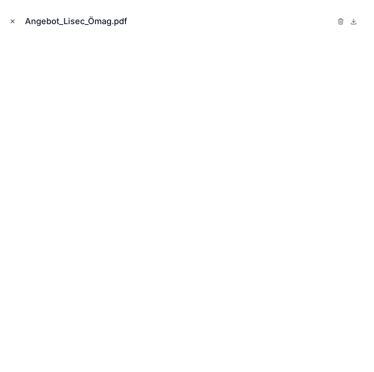
click at [15, 20] on icon "Close modal" at bounding box center [12, 21] width 6 height 6
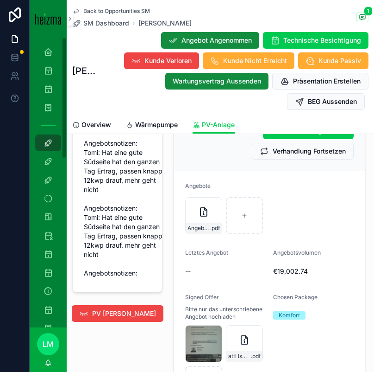
scroll to position [1342, 0]
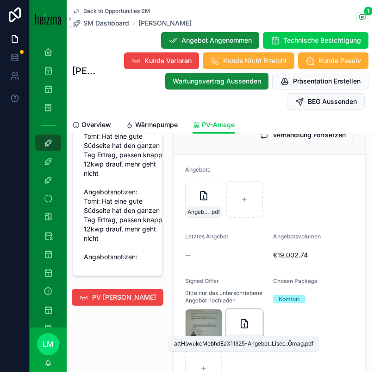
click at [245, 336] on span "attHswukcMebhdEaX11325-Angebot_Lisec_Ömag" at bounding box center [239, 339] width 23 height 7
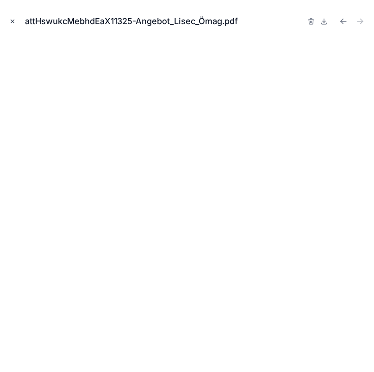
click at [11, 18] on button "Close modal" at bounding box center [12, 21] width 10 height 10
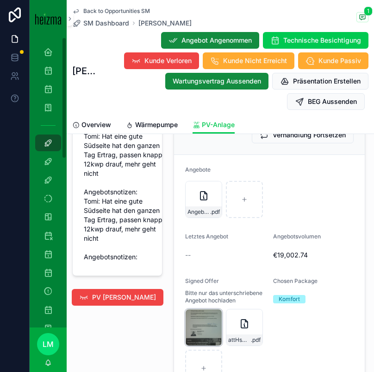
click at [0, 0] on div "1000160867-(1) .jpg" at bounding box center [0, 0] width 0 height 0
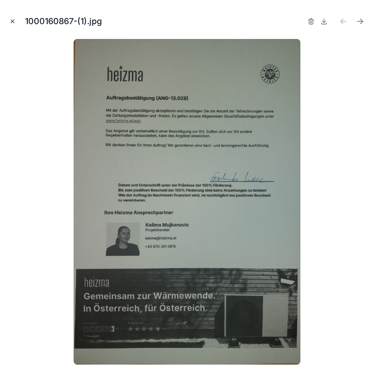
click at [10, 19] on icon "Close modal" at bounding box center [12, 21] width 6 height 6
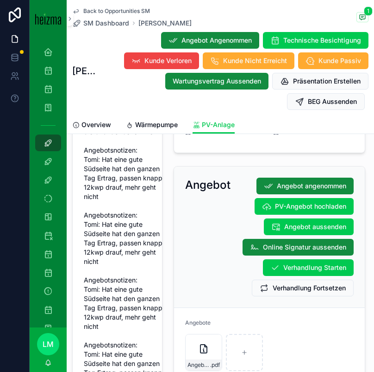
scroll to position [1187, 0]
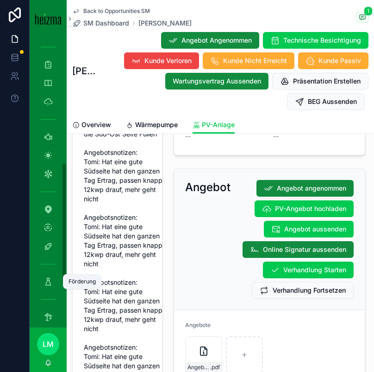
click at [49, 285] on icon "scrollable content" at bounding box center [48, 281] width 9 height 9
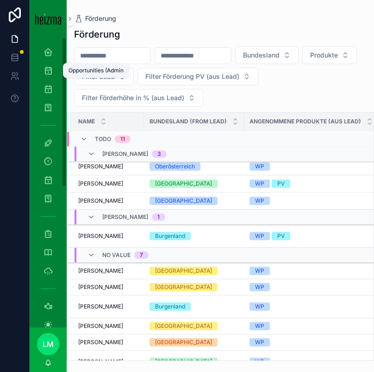
click at [49, 85] on icon "scrollable content" at bounding box center [48, 88] width 9 height 9
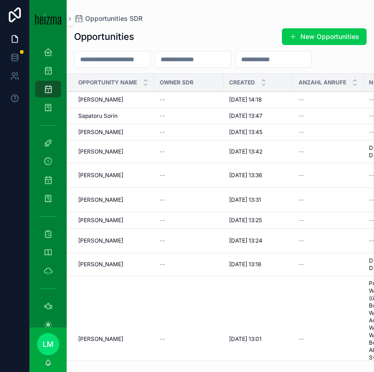
click at [120, 45] on div "Opportunities New Opportunities Opportunity Name Owner SDR Created Anzahl Anruf…" at bounding box center [221, 191] width 308 height 338
click at [120, 55] on input "scrollable content" at bounding box center [113, 59] width 76 height 13
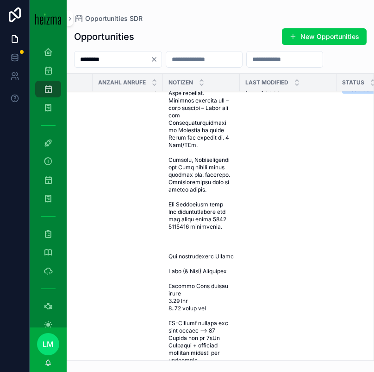
scroll to position [282, 201]
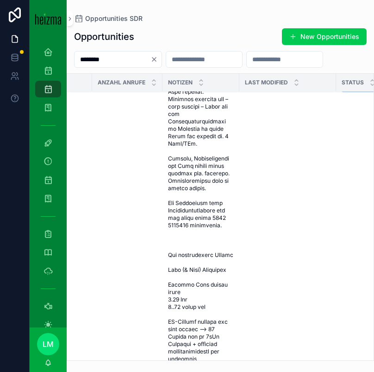
type input "********"
click at [193, 220] on span "scrollable content" at bounding box center [201, 88] width 66 height 548
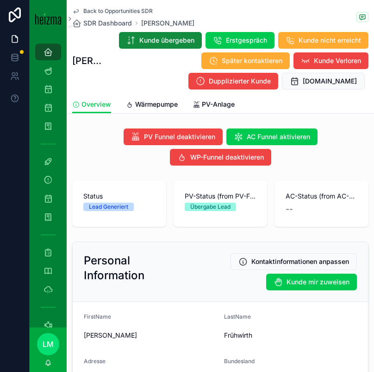
scroll to position [2, 0]
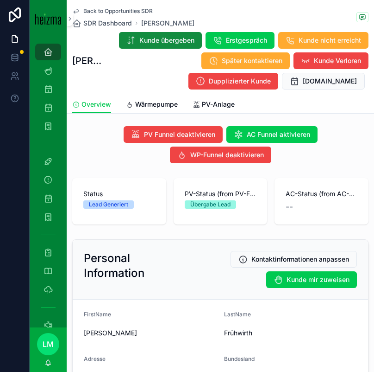
click at [151, 104] on span "Wärmepumpe" at bounding box center [156, 104] width 43 height 9
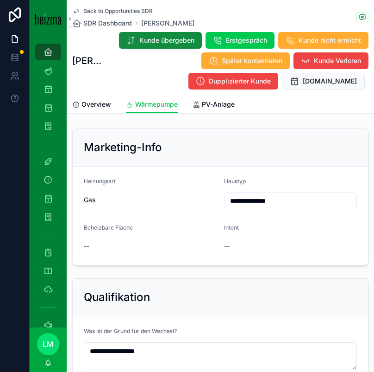
click at [96, 109] on link "Overview" at bounding box center [91, 105] width 39 height 19
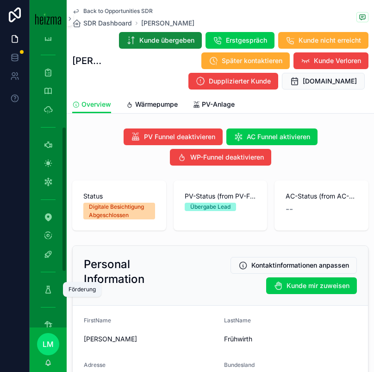
click at [47, 290] on icon "scrollable content" at bounding box center [48, 288] width 9 height 9
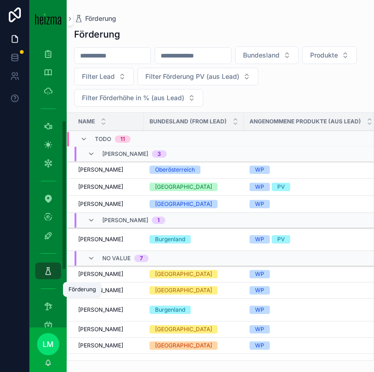
scroll to position [161, 0]
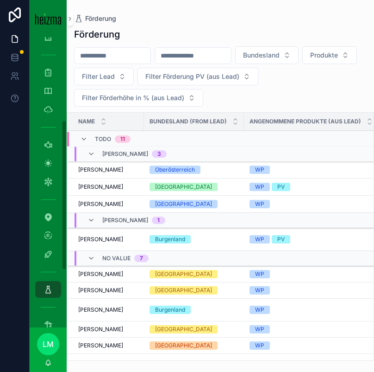
click at [128, 52] on input "scrollable content" at bounding box center [113, 55] width 76 height 13
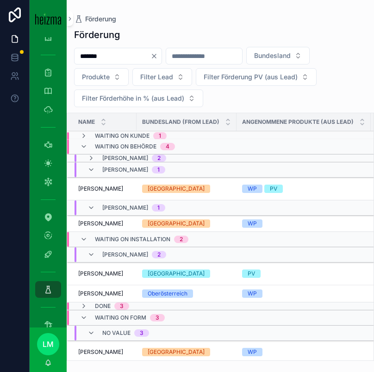
type input "*******"
click at [107, 135] on span "Waiting on Kunde" at bounding box center [122, 135] width 55 height 7
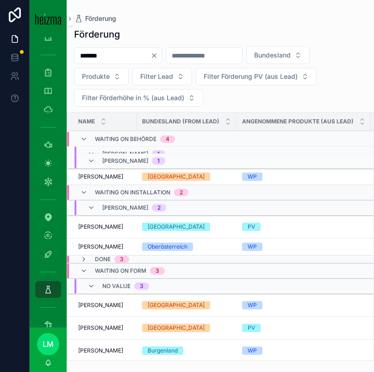
scroll to position [93, 0]
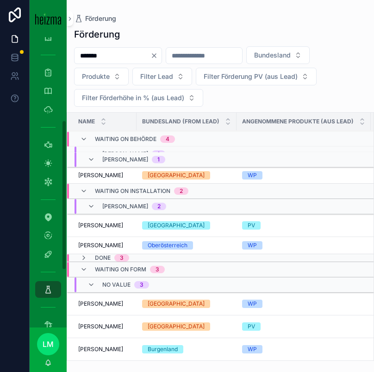
click at [111, 330] on td "Bernhard Gerhardter Bernhard Gerhardter" at bounding box center [101, 326] width 69 height 23
click at [105, 325] on span "Bernhard Gerhardter" at bounding box center [100, 325] width 45 height 7
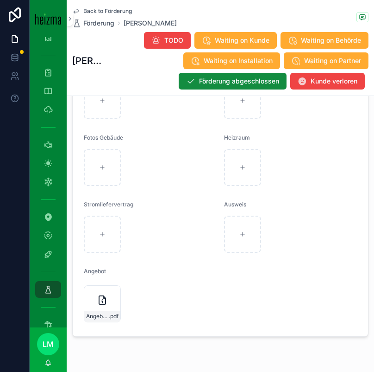
scroll to position [1871, 0]
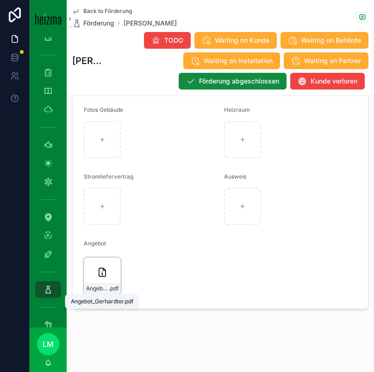
click at [105, 284] on span "Angebot_Gerhardter" at bounding box center [97, 287] width 23 height 7
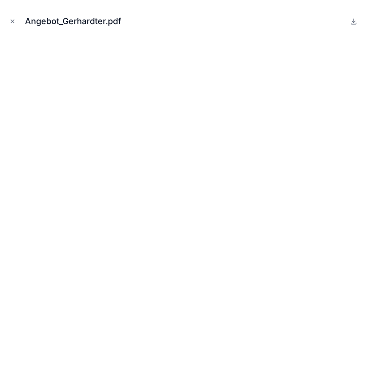
click at [13, 13] on div "Angebot_Gerhardter.pdf" at bounding box center [186, 21] width 359 height 28
click at [15, 16] on button "Close modal" at bounding box center [12, 21] width 10 height 10
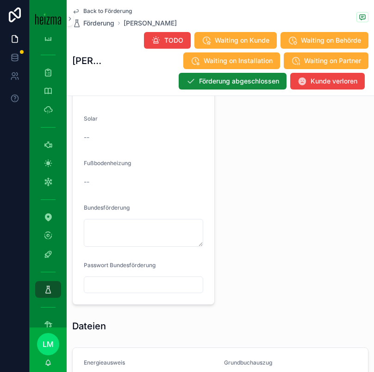
scroll to position [1239, 0]
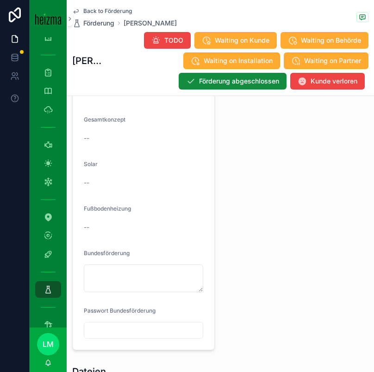
click at [103, 9] on span "Back to Förderung" at bounding box center [107, 10] width 49 height 7
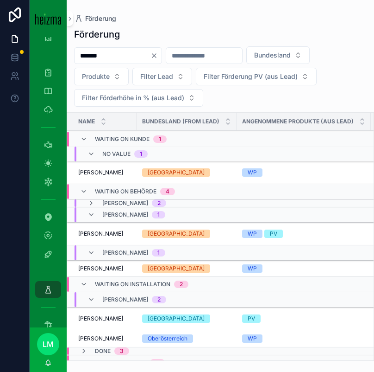
click at [102, 48] on div "*******" at bounding box center [118, 55] width 88 height 17
click at [102, 55] on input "*******" at bounding box center [113, 55] width 76 height 13
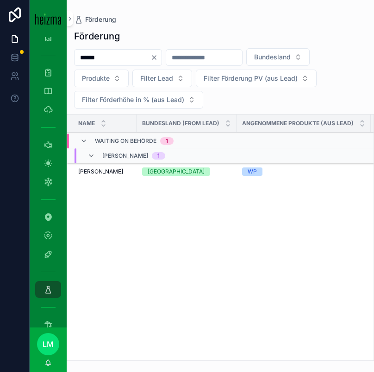
type input "******"
click at [107, 170] on span "Jasmin Redzepovic" at bounding box center [100, 171] width 45 height 7
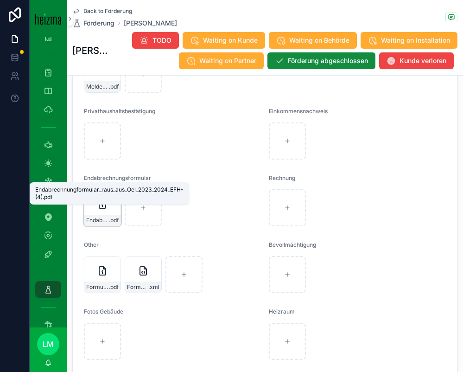
scroll to position [1779, 0]
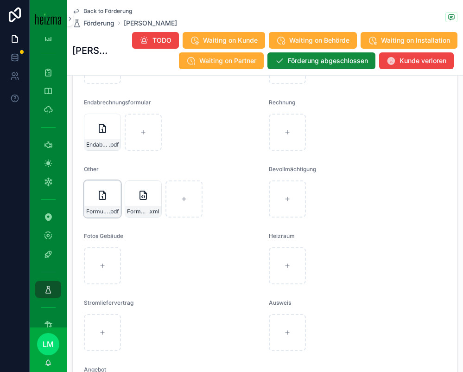
click at [109, 206] on div "Formular_OeKO_Antrag_V1_1 .pdf" at bounding box center [102, 211] width 36 height 11
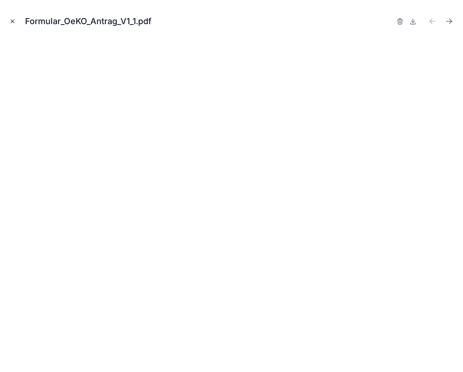
click at [12, 21] on icon "Close modal" at bounding box center [12, 21] width 6 height 6
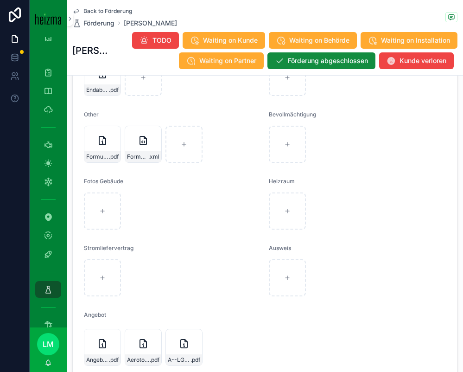
scroll to position [1833, 0]
click at [118, 12] on span "Back to Förderung" at bounding box center [107, 10] width 49 height 7
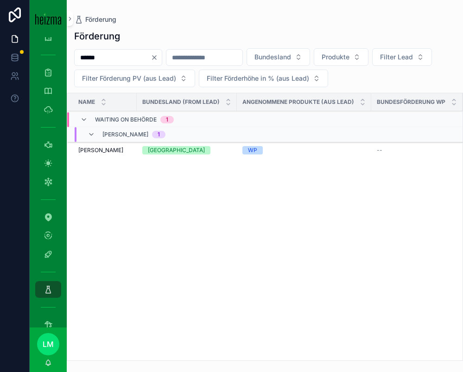
click at [126, 50] on div "******" at bounding box center [118, 57] width 88 height 17
click at [126, 57] on input "******" at bounding box center [113, 57] width 76 height 13
click at [111, 61] on input "*****" at bounding box center [113, 57] width 76 height 13
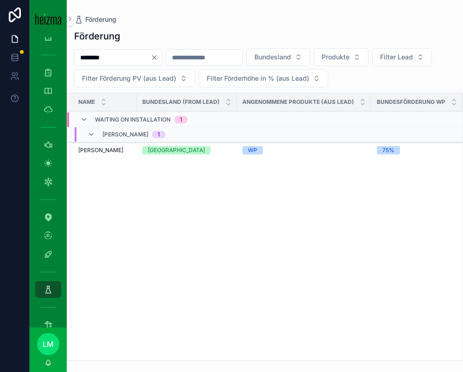
type input "********"
click at [96, 150] on span "Bodo Kaufmann" at bounding box center [100, 149] width 45 height 7
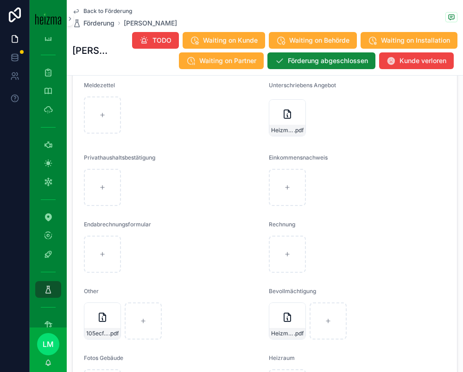
scroll to position [1692, 0]
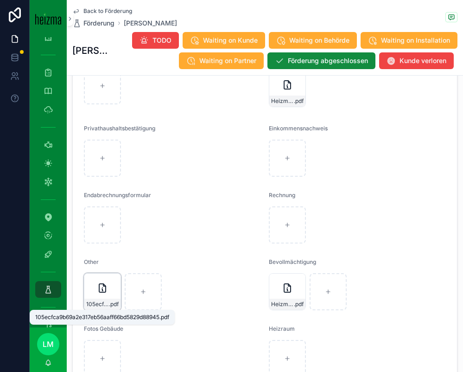
click at [91, 302] on span "105ecfca9b69a2e317eb56aaff66bd5829d88945" at bounding box center [97, 303] width 23 height 7
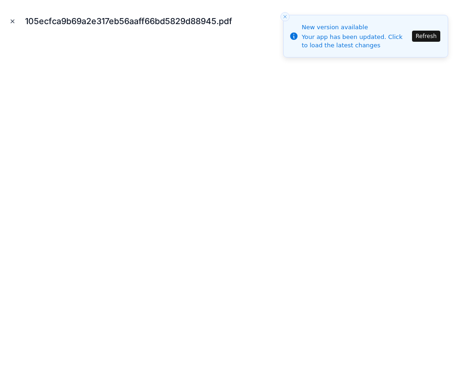
click at [13, 20] on icon "Close modal" at bounding box center [12, 21] width 6 height 6
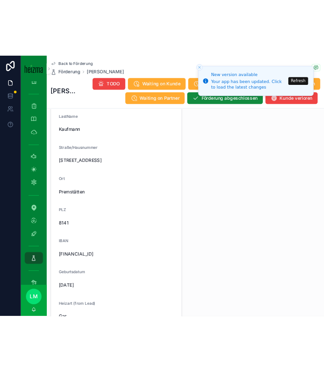
scroll to position [705, 0]
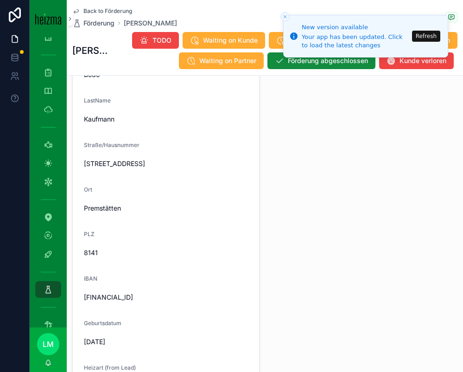
click at [98, 162] on span "Bäckweg 4a" at bounding box center [166, 163] width 164 height 9
copy span "Bäckweg 4a"
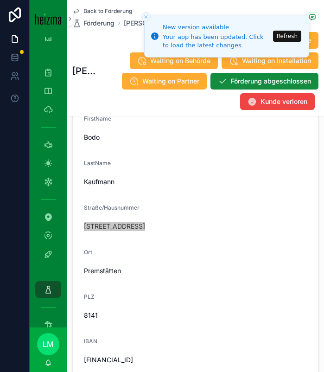
scroll to position [1051, 0]
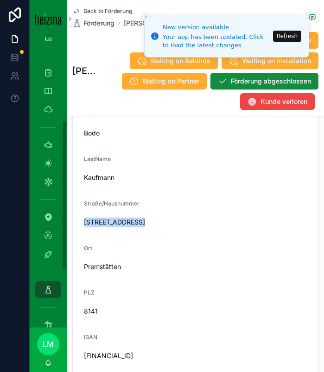
click at [114, 218] on span "Bäckweg 4a" at bounding box center [195, 221] width 223 height 9
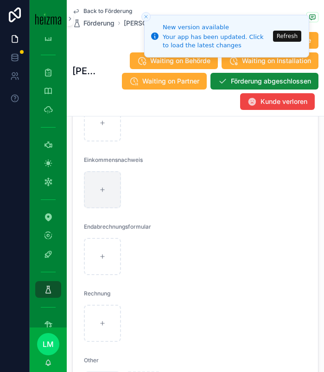
scroll to position [2372, 0]
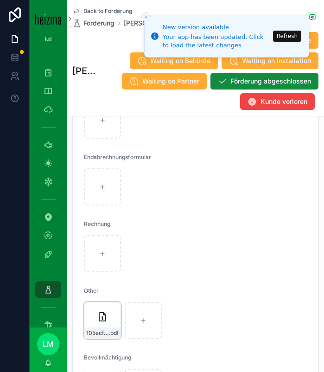
click at [101, 328] on div "105ecfca9b69a2e317eb56aaff66bd5829d88945 .pdf" at bounding box center [102, 332] width 36 height 11
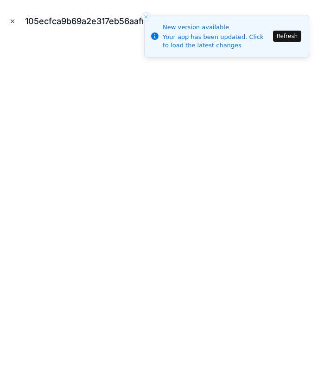
click at [11, 21] on icon "Close modal" at bounding box center [12, 21] width 6 height 6
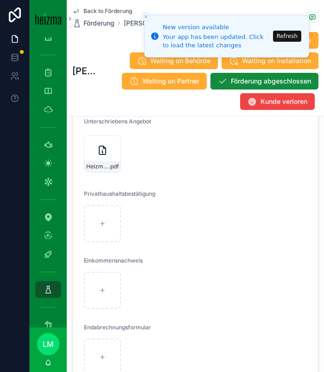
scroll to position [2191, 0]
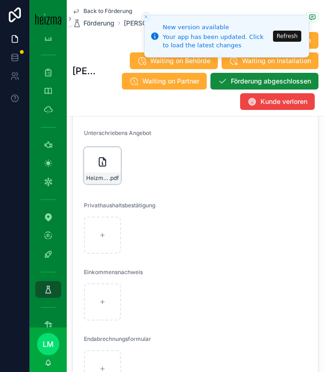
click at [99, 180] on span "Heizma_signed" at bounding box center [97, 177] width 23 height 7
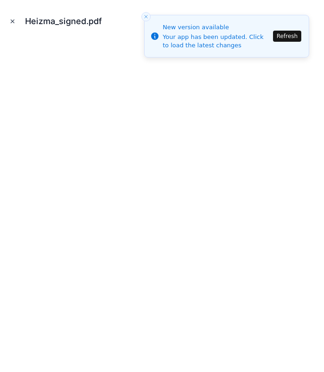
click at [13, 20] on icon "Close modal" at bounding box center [12, 21] width 6 height 6
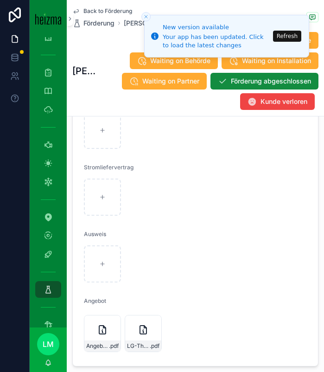
scroll to position [2820, 0]
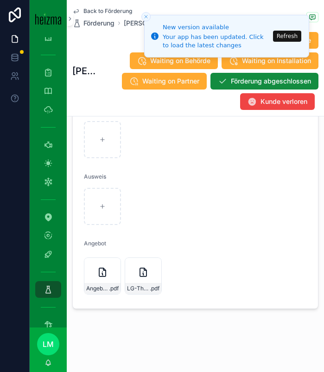
click at [284, 35] on button "Refresh" at bounding box center [287, 36] width 28 height 11
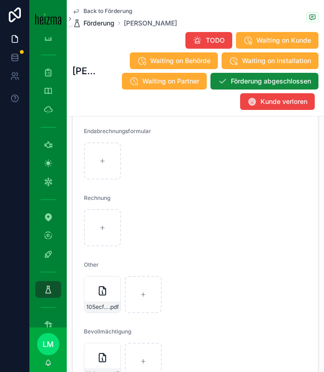
scroll to position [2279, 0]
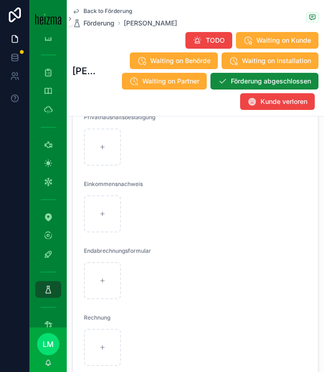
click at [88, 8] on span "Back to Förderung" at bounding box center [107, 10] width 49 height 7
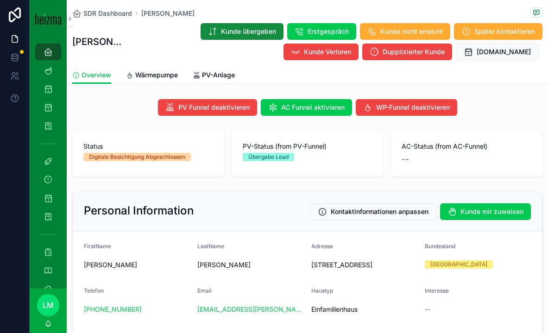
click at [196, 76] on icon "scrollable content" at bounding box center [197, 75] width 8 height 7
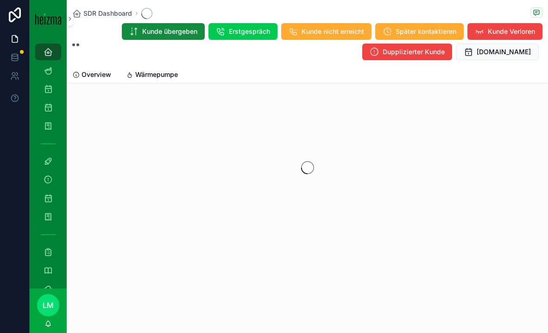
click at [175, 76] on span "Wärmepumpe" at bounding box center [156, 74] width 43 height 9
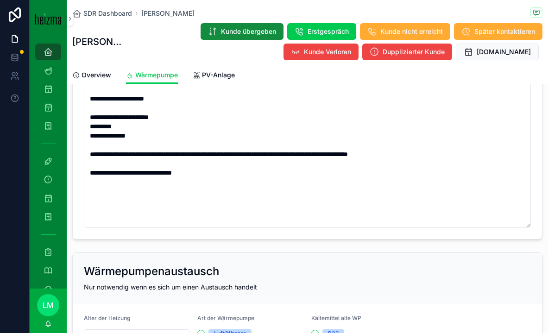
scroll to position [1098, 0]
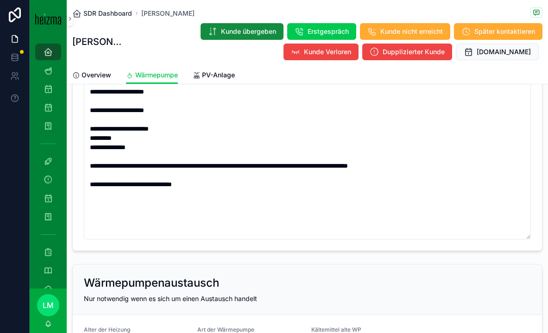
click at [106, 13] on span "SDR Dashboard" at bounding box center [107, 13] width 49 height 9
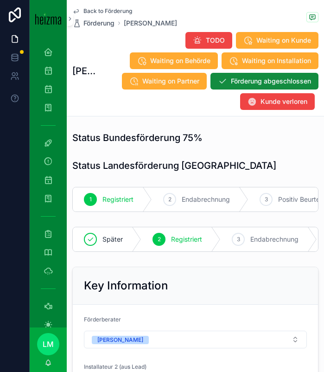
click at [103, 7] on span "Back to Förderung" at bounding box center [107, 10] width 49 height 7
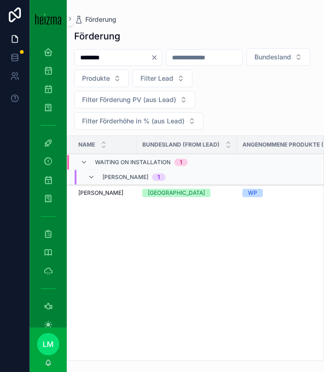
click at [158, 58] on icon "Clear" at bounding box center [154, 57] width 7 height 7
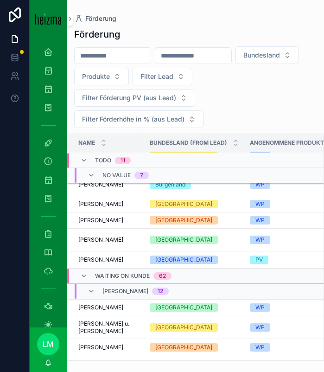
scroll to position [132, 0]
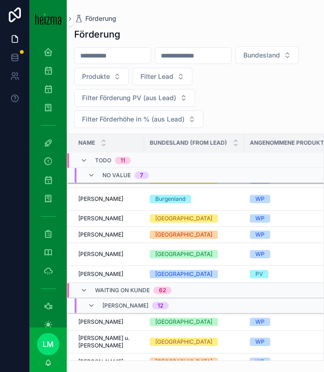
click at [102, 286] on span "Waiting on Kunde" at bounding box center [122, 289] width 55 height 7
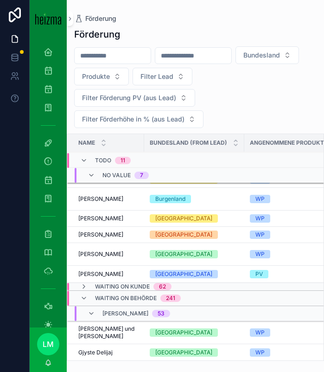
click at [101, 299] on span "Waiting on Behörde" at bounding box center [126, 297] width 62 height 7
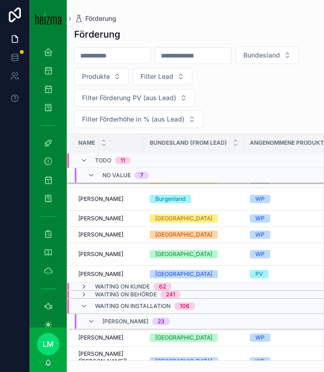
click at [101, 308] on span "Waiting on Installation" at bounding box center [133, 305] width 76 height 7
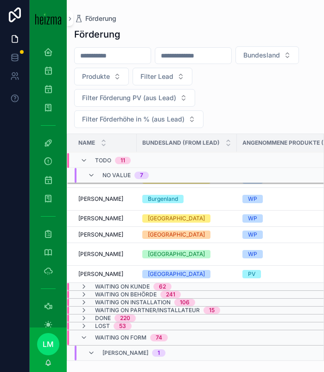
click at [105, 330] on div "Waiting on Form 74" at bounding box center [131, 337] width 73 height 15
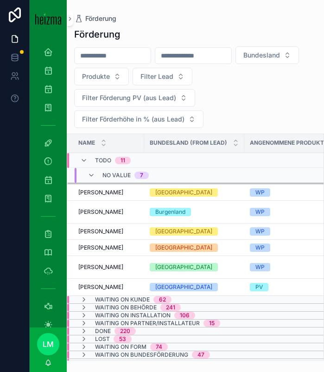
scroll to position [147, 0]
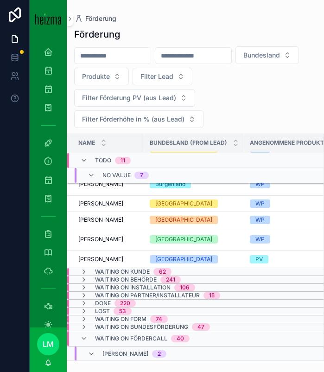
click at [101, 154] on div "TODO 11" at bounding box center [113, 160] width 36 height 15
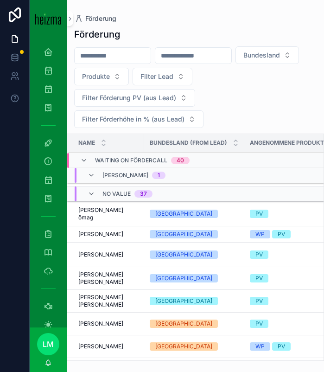
click at [138, 57] on input "scrollable content" at bounding box center [113, 55] width 76 height 13
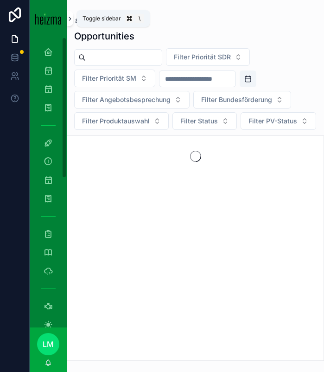
click at [67, 20] on icon "scrollable content" at bounding box center [70, 18] width 6 height 7
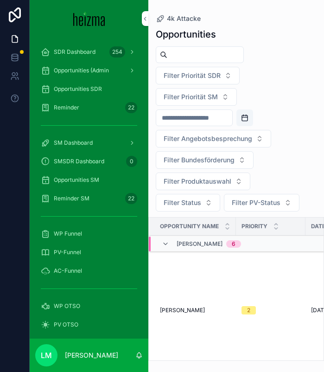
click at [68, 86] on span "Opportunities SDR" at bounding box center [78, 88] width 48 height 7
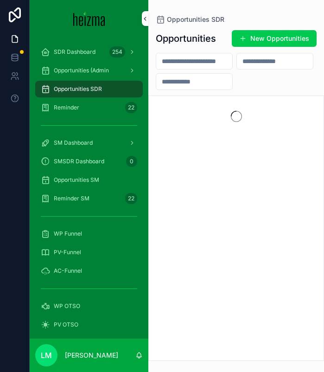
click at [148, 19] on icon "scrollable content" at bounding box center [145, 18] width 6 height 7
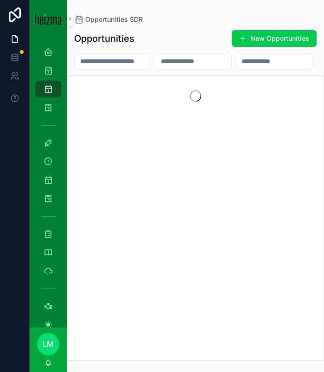
click at [133, 60] on input "scrollable content" at bounding box center [113, 61] width 76 height 13
type input "******"
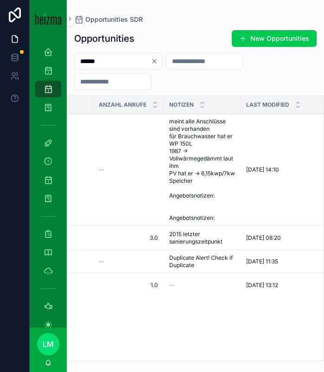
scroll to position [0, 274]
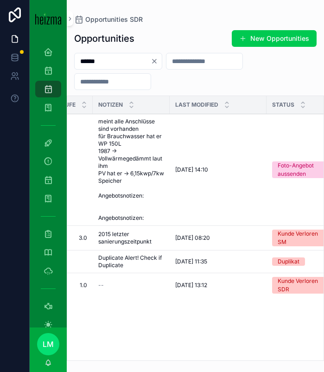
click at [150, 169] on span "meint alle Anschlüsse sind vorhanden für Brauchwasser hat er WP 150L 1987 -> Vo…" at bounding box center [131, 170] width 66 height 104
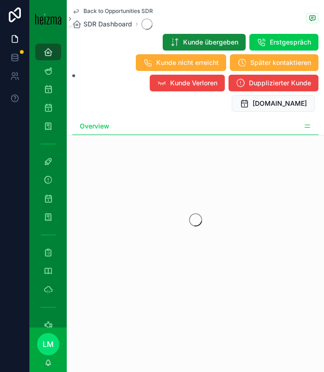
click at [305, 122] on icon "scrollable content" at bounding box center [306, 125] width 7 height 7
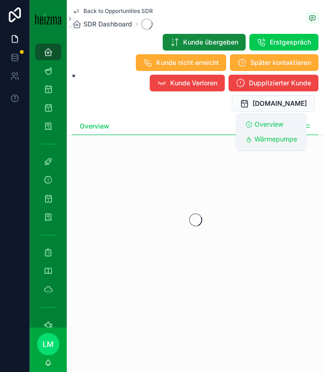
click at [265, 137] on span "Wärmepumpe" at bounding box center [275, 138] width 43 height 9
click at [272, 126] on span "Overview" at bounding box center [268, 124] width 29 height 9
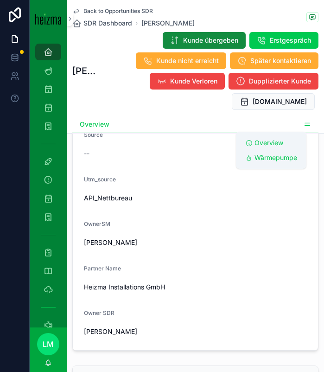
scroll to position [749, 0]
